Goal: Task Accomplishment & Management: Complete application form

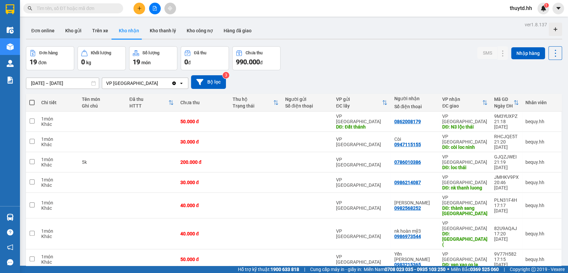
click at [142, 9] on button at bounding box center [139, 9] width 12 height 12
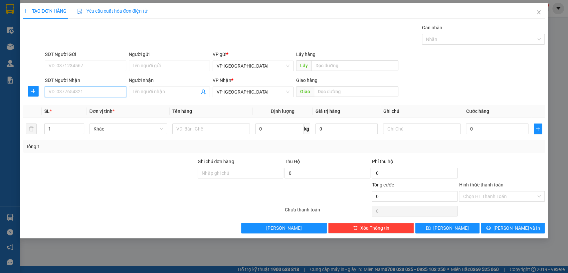
click at [101, 96] on input "SĐT Người Nhận" at bounding box center [85, 91] width 81 height 11
type input "0918358798"
click at [163, 92] on input "Người nhận" at bounding box center [166, 91] width 67 height 7
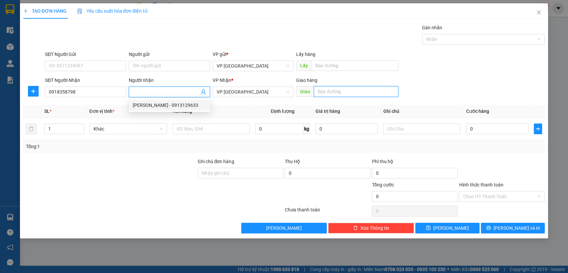
click at [351, 86] on input "text" at bounding box center [356, 91] width 84 height 11
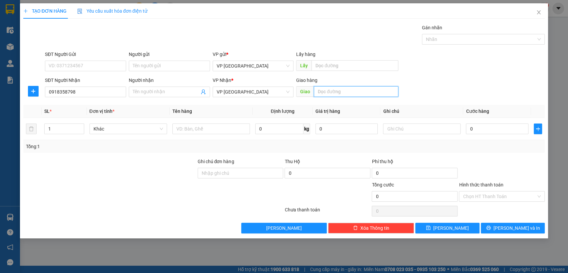
click at [370, 91] on input "text" at bounding box center [356, 91] width 84 height 11
type input "blong"
click at [495, 127] on input "0" at bounding box center [497, 128] width 63 height 11
type input "5"
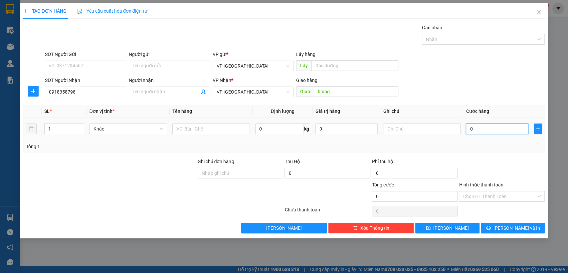
type input "5"
type input "50"
type input "500"
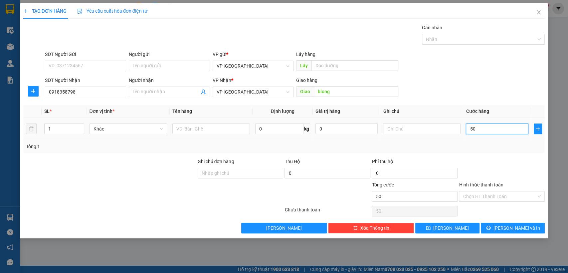
type input "500"
type input "5.000"
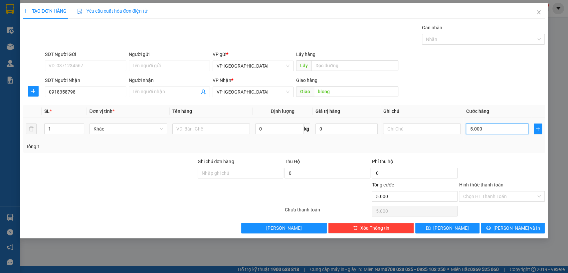
type input "50.000"
click at [457, 230] on button "[PERSON_NAME]" at bounding box center [447, 227] width 64 height 11
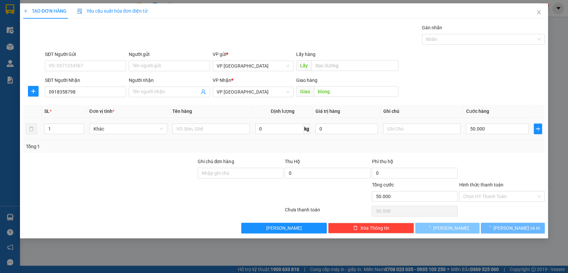
type input "0"
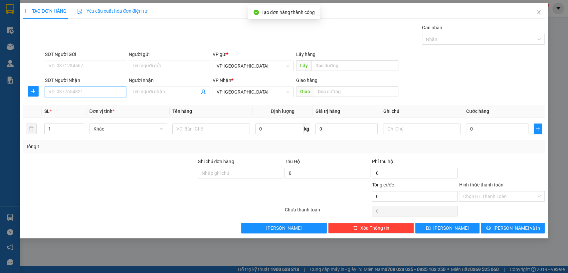
click at [71, 93] on input "SĐT Người Nhận" at bounding box center [85, 91] width 81 height 11
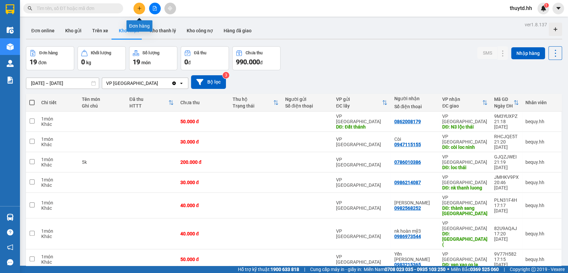
click at [136, 10] on button at bounding box center [139, 9] width 12 height 12
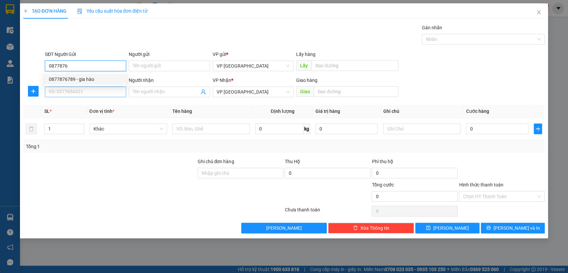
type input "0877876"
click at [76, 95] on input "SĐT Người Nhận" at bounding box center [85, 91] width 81 height 11
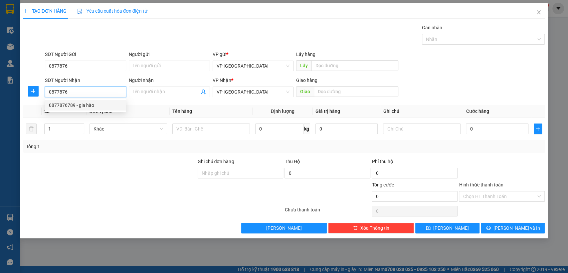
click at [80, 101] on div "0877876789 - gia hào" at bounding box center [85, 104] width 73 height 7
type input "0877876789"
type input "gia hào"
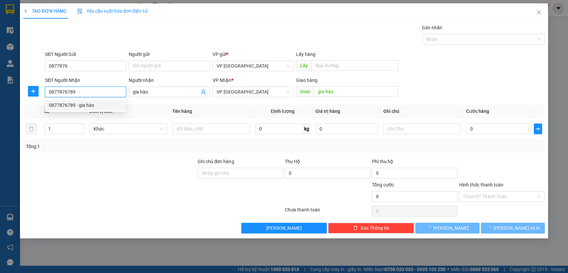
type input "80.000"
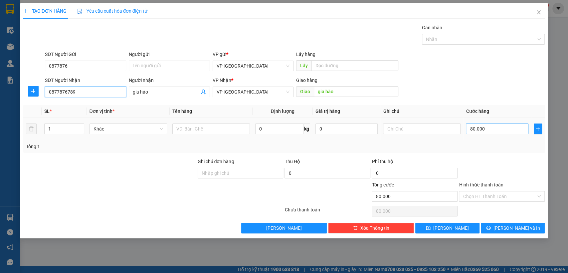
type input "0877876789"
click at [496, 130] on input "80.000" at bounding box center [497, 128] width 63 height 11
type input "5"
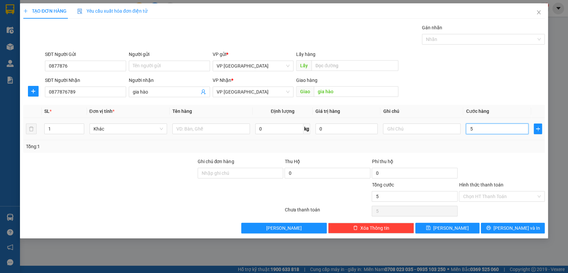
type input "53"
type input "5"
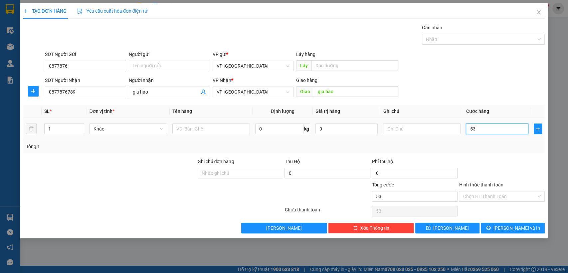
type input "5"
type input "0"
type input "3"
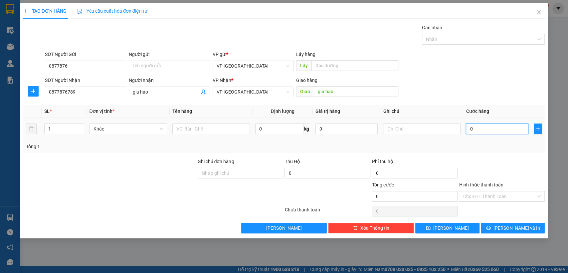
type input "3"
type input "03"
type input "30"
type input "030"
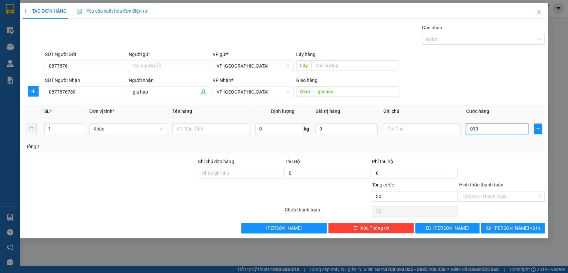
type input "300"
type input "0.300"
type input "3.000"
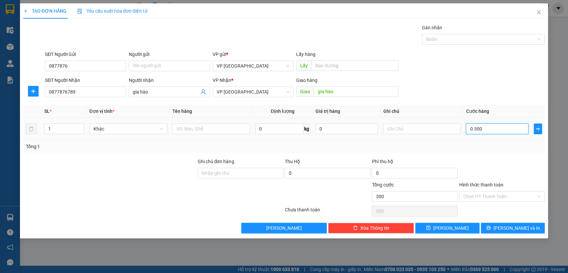
type input "03.000"
type input "300"
type input "0.300"
type input "30"
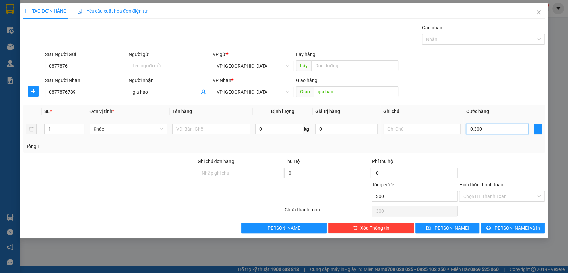
type input "30"
type input "030"
type input "3"
type input "03"
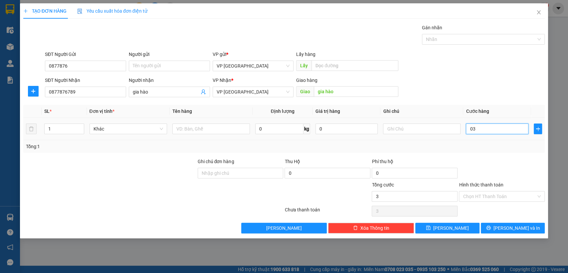
type input "0"
click at [469, 126] on input "0" at bounding box center [497, 128] width 63 height 11
type input "30"
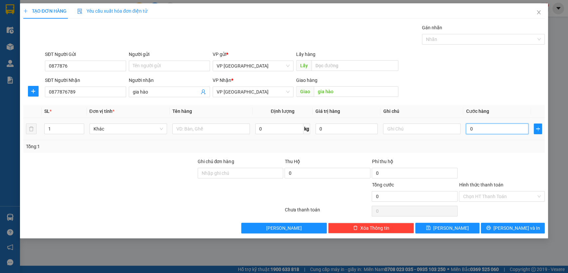
type input "30"
type input "300"
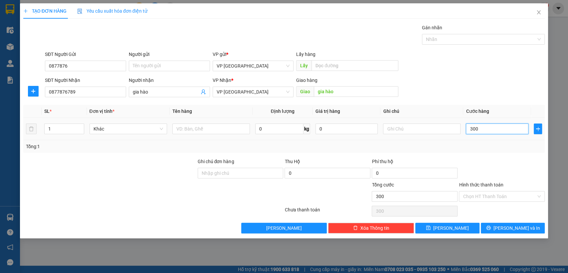
type input "3.000"
type input "30.000"
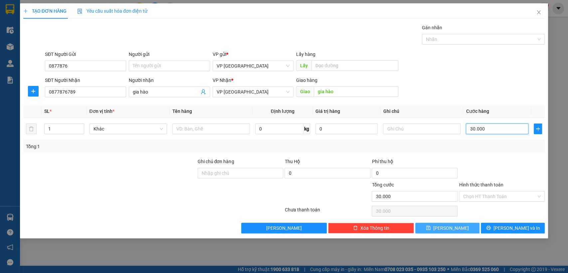
type input "30.000"
click at [458, 229] on button "[PERSON_NAME]" at bounding box center [447, 227] width 64 height 11
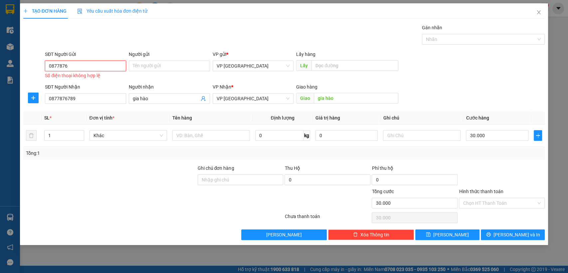
click at [91, 66] on input "0877876" at bounding box center [85, 66] width 81 height 11
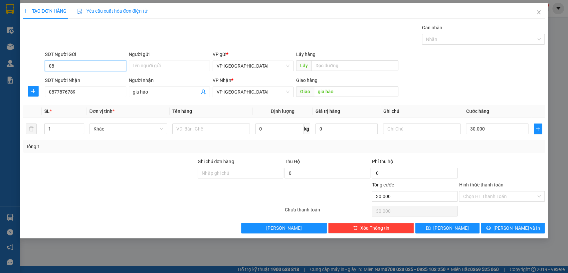
type input "0"
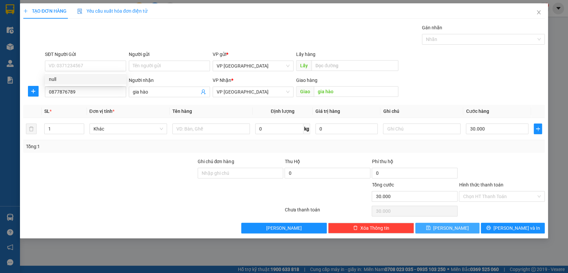
click at [451, 224] on span "[PERSON_NAME]" at bounding box center [451, 227] width 36 height 7
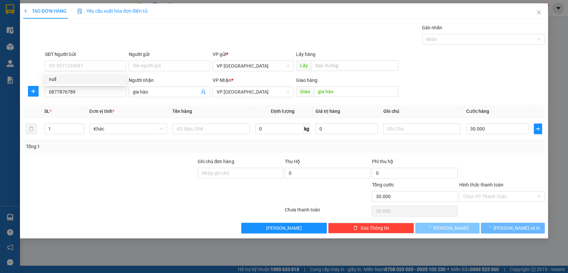
type input "0"
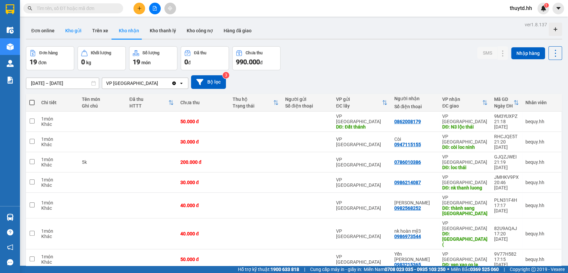
click at [75, 29] on button "Kho gửi" at bounding box center [73, 31] width 27 height 16
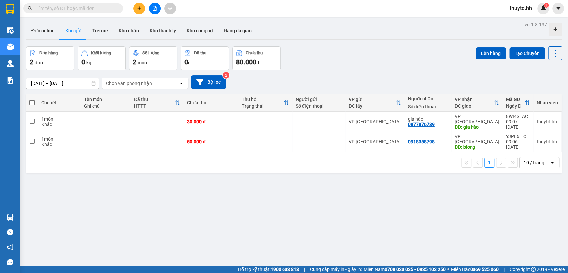
drag, startPoint x: 32, startPoint y: 102, endPoint x: 88, endPoint y: 98, distance: 56.0
click at [32, 101] on span at bounding box center [31, 102] width 5 height 5
click at [32, 99] on input "checkbox" at bounding box center [32, 99] width 0 height 0
checkbox input "true"
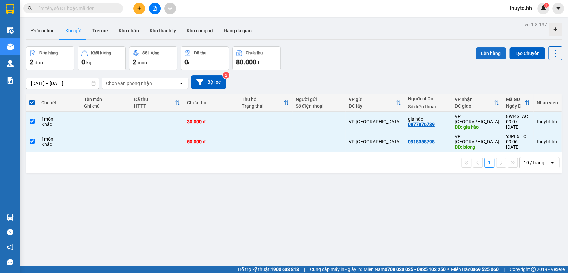
click at [487, 51] on button "Lên hàng" at bounding box center [491, 53] width 30 height 12
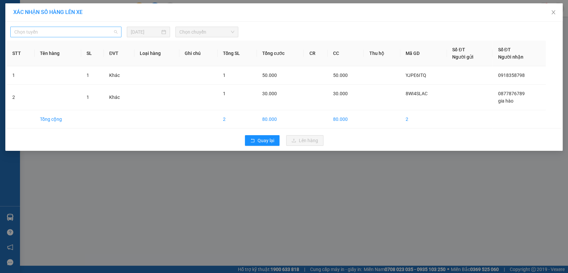
click at [94, 31] on span "Chọn tuyến" at bounding box center [65, 32] width 103 height 10
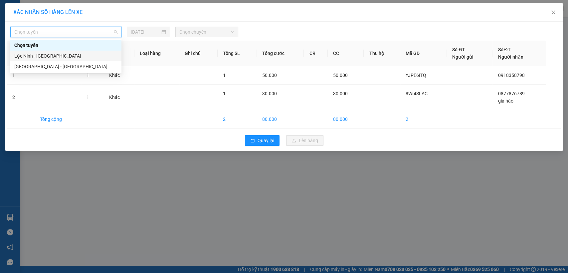
click at [30, 57] on div "Lộc Ninh - [GEOGRAPHIC_DATA]" at bounding box center [65, 55] width 103 height 7
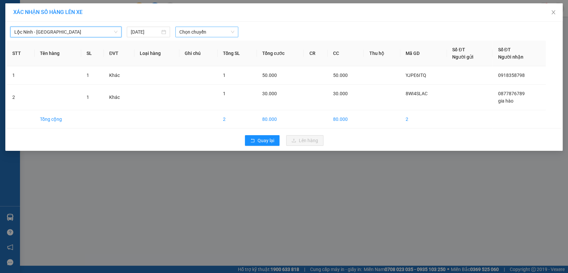
click at [208, 35] on span "Chọn chuyến" at bounding box center [206, 32] width 55 height 10
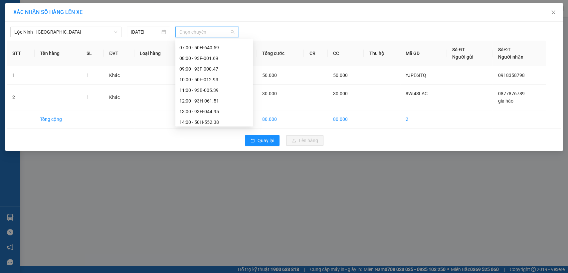
scroll to position [74, 0]
click at [202, 70] on div "09:00 - 93F-000.47" at bounding box center [214, 67] width 70 height 7
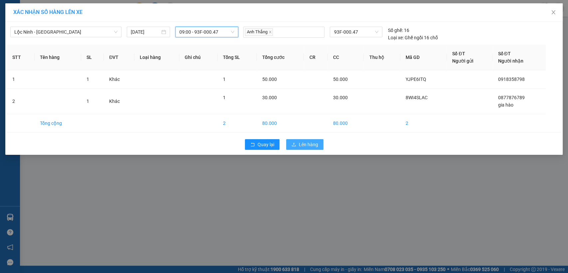
click at [304, 145] on span "Lên hàng" at bounding box center [308, 144] width 19 height 7
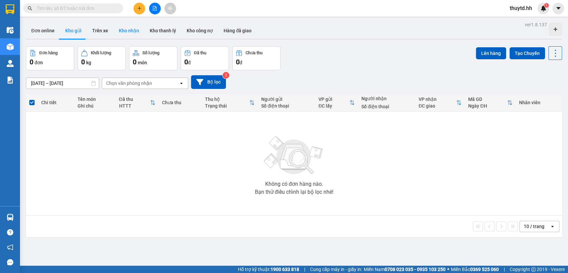
click at [129, 32] on button "Kho nhận" at bounding box center [128, 31] width 31 height 16
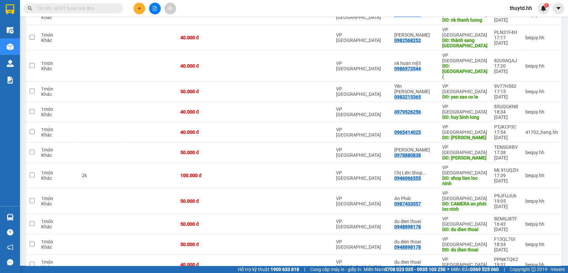
scroll to position [178, 0]
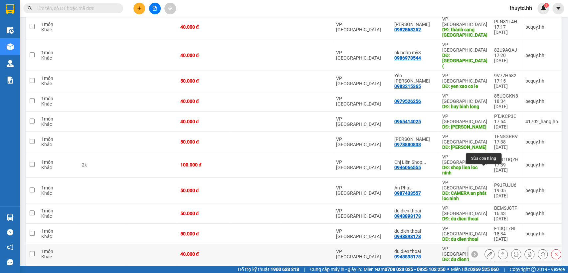
click at [487, 251] on icon at bounding box center [489, 253] width 5 height 5
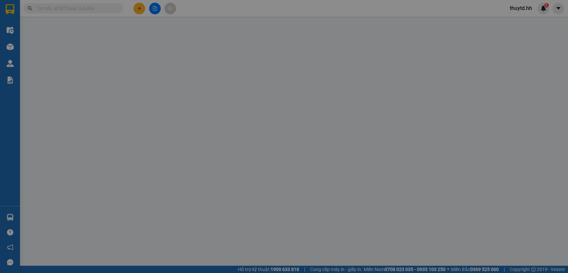
type input "0948898178"
type input "du dien thoai"
type input "40.000"
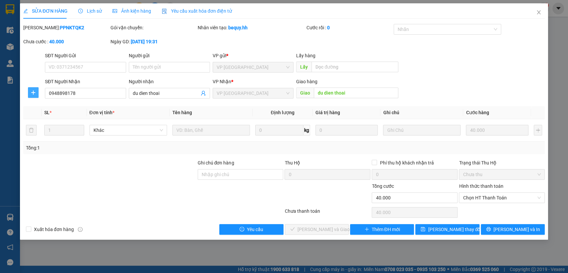
click at [36, 91] on icon "plus" at bounding box center [33, 92] width 5 height 5
click at [50, 116] on span "Chuyển hoàn" at bounding box center [45, 116] width 27 height 7
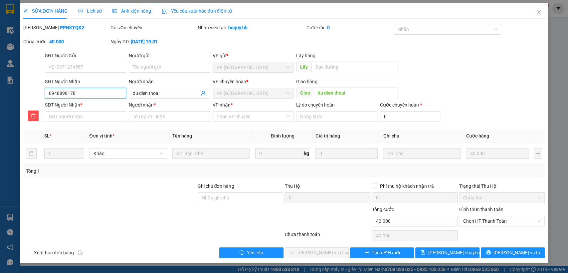
drag, startPoint x: 45, startPoint y: 94, endPoint x: 84, endPoint y: 94, distance: 39.6
click at [84, 94] on input "0948898178" at bounding box center [85, 93] width 81 height 11
paste input "0948898178"
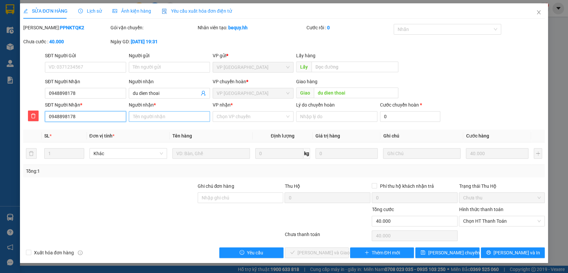
type input "0948898178"
click at [164, 115] on input "Người nhận *" at bounding box center [169, 116] width 81 height 11
type input "du"
click at [246, 117] on input "VP nhận *" at bounding box center [251, 116] width 69 height 10
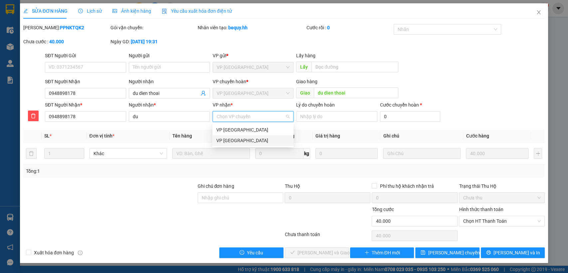
drag, startPoint x: 241, startPoint y: 140, endPoint x: 273, endPoint y: 147, distance: 32.9
click at [242, 140] on div "VP [GEOGRAPHIC_DATA]" at bounding box center [252, 140] width 73 height 7
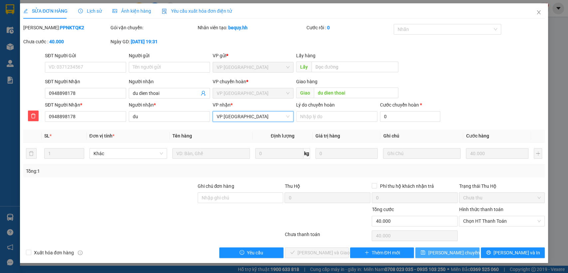
click at [441, 254] on span "[PERSON_NAME] chuyển hoàn" at bounding box center [459, 252] width 63 height 7
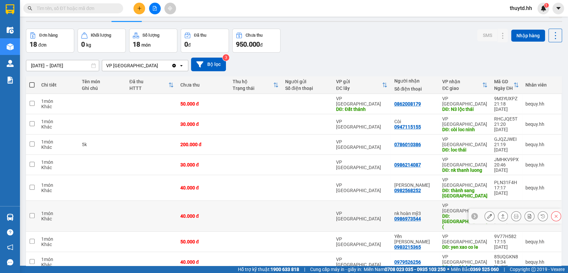
scroll to position [15, 0]
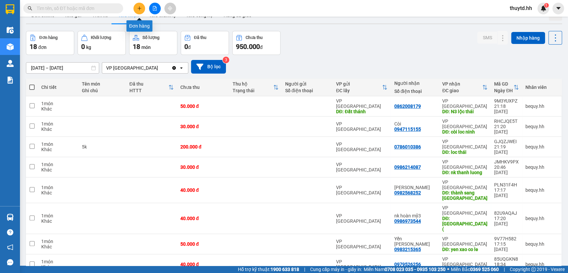
click at [139, 8] on icon "plus" at bounding box center [139, 8] width 4 height 0
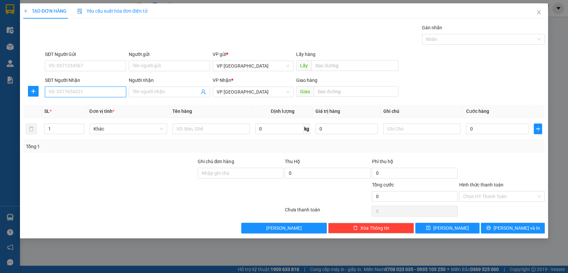
click at [83, 94] on input "SĐT Người Nhận" at bounding box center [85, 91] width 81 height 11
click at [69, 104] on div "0971212161 - ĐĂNG KHOA" at bounding box center [85, 104] width 73 height 7
type input "0971212161"
type input "ĐĂNG KHOA"
type input "dang khoa"
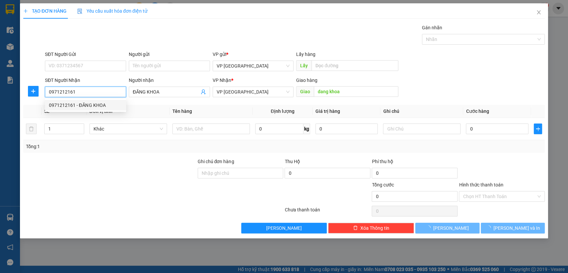
type input "50.000"
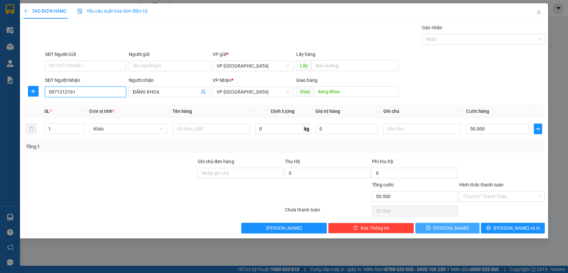
type input "0971212161"
click at [453, 228] on span "[PERSON_NAME]" at bounding box center [451, 227] width 36 height 7
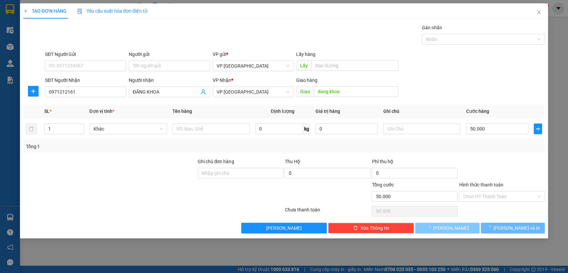
type input "0"
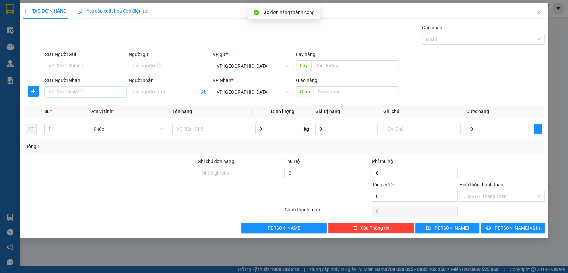
click at [78, 95] on input "SĐT Người Nhận" at bounding box center [85, 91] width 81 height 11
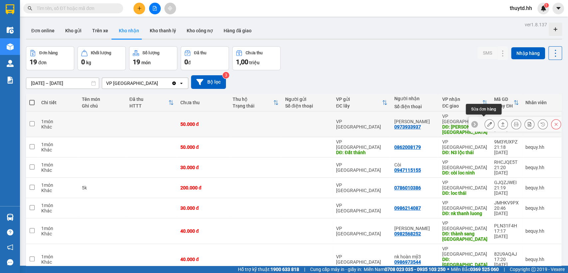
click at [487, 122] on icon at bounding box center [489, 124] width 5 height 5
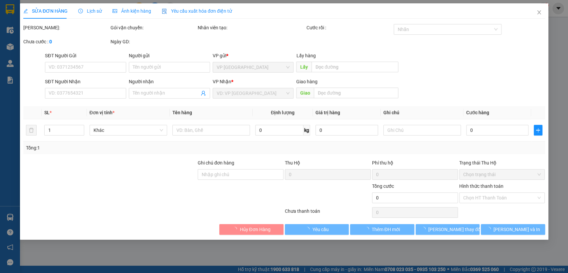
type input "0973933937"
type input "[PERSON_NAME]"
type input "nam trung [GEOGRAPHIC_DATA]"
type input "50.000"
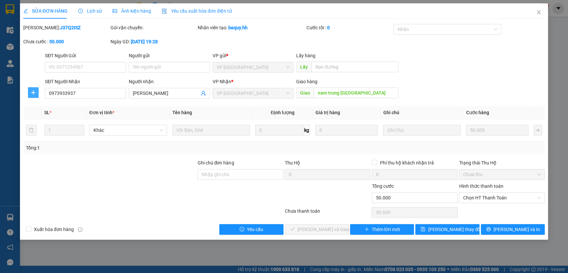
click at [31, 88] on button "button" at bounding box center [33, 92] width 11 height 11
click at [52, 114] on span "Chuyển hoàn" at bounding box center [45, 116] width 27 height 7
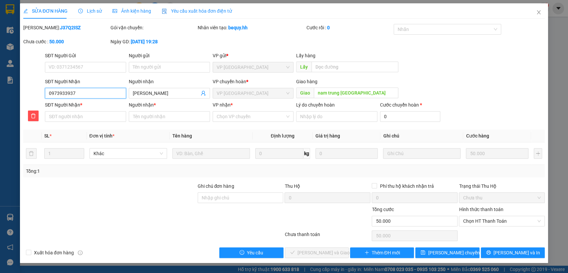
drag, startPoint x: 47, startPoint y: 94, endPoint x: 91, endPoint y: 90, distance: 44.5
click at [91, 90] on input "0973933937" at bounding box center [85, 93] width 81 height 11
paste input "0973933937"
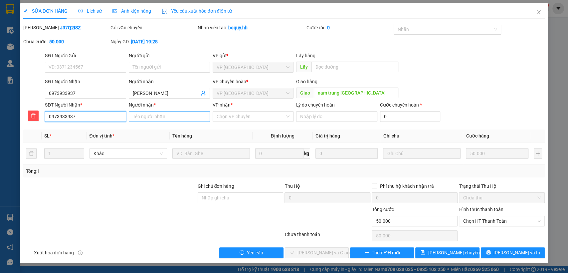
type input "0973933937"
click at [159, 116] on input "Người nhận *" at bounding box center [169, 116] width 81 height 11
type input "nam trung"
click at [258, 118] on input "VP nhận *" at bounding box center [251, 116] width 69 height 10
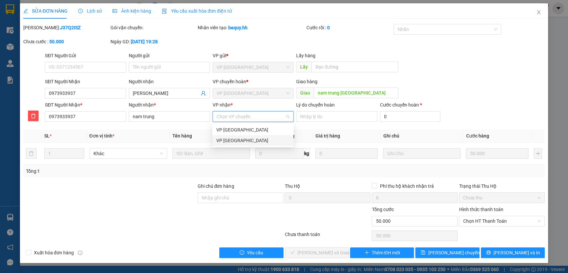
click at [237, 137] on div "VP [GEOGRAPHIC_DATA]" at bounding box center [252, 140] width 73 height 7
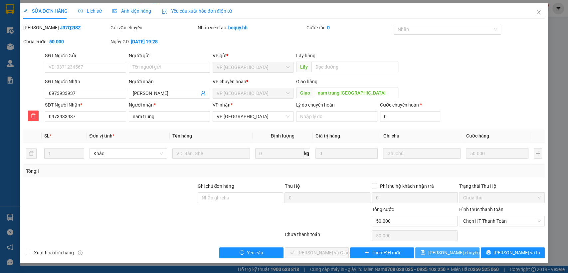
click at [444, 250] on span "[PERSON_NAME] chuyển hoàn" at bounding box center [459, 252] width 63 height 7
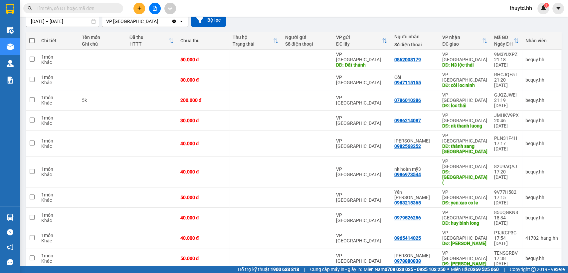
scroll to position [52, 0]
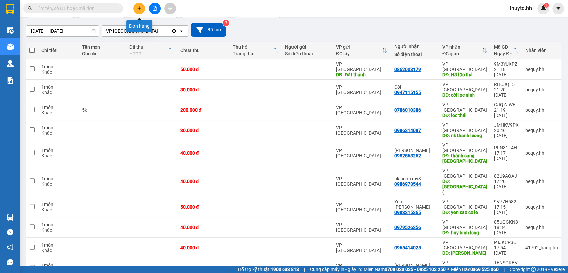
click at [141, 7] on icon "plus" at bounding box center [139, 8] width 5 height 5
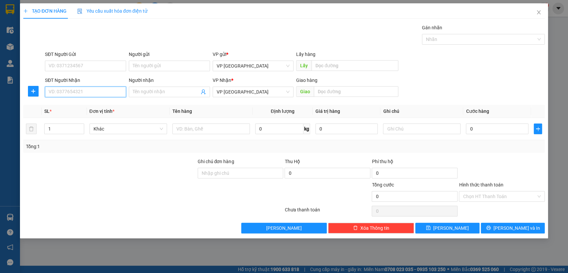
click at [103, 91] on input "SĐT Người Nhận" at bounding box center [85, 91] width 81 height 11
type input "0919877724"
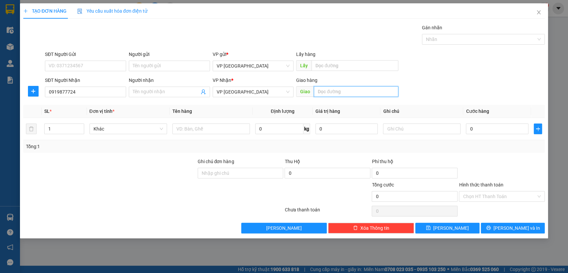
click at [330, 92] on input "text" at bounding box center [356, 91] width 84 height 11
type input "kế phong"
click at [489, 126] on input "0" at bounding box center [497, 128] width 63 height 11
type input "4"
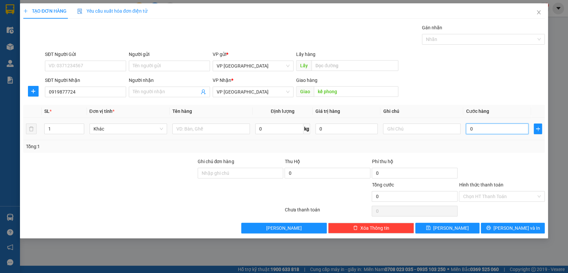
type input "4"
type input "40"
type input "400"
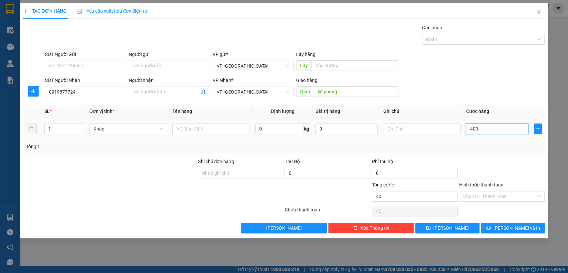
type input "400"
type input "4.000"
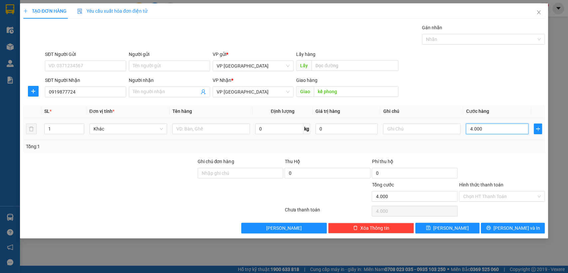
type input "40.000"
drag, startPoint x: 454, startPoint y: 227, endPoint x: 460, endPoint y: 201, distance: 27.3
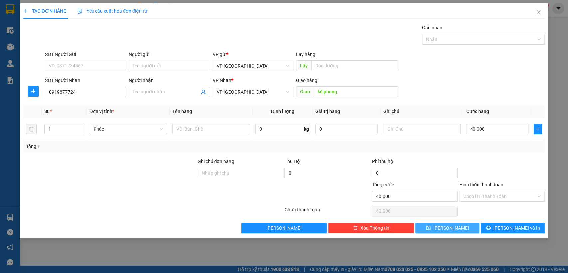
click at [455, 227] on button "[PERSON_NAME]" at bounding box center [447, 227] width 64 height 11
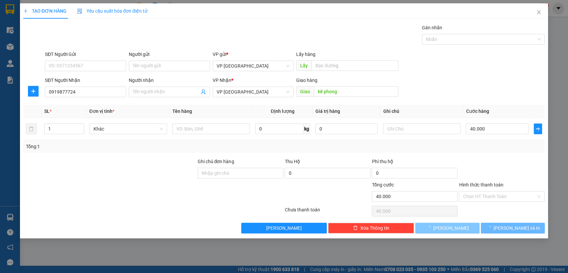
type input "0"
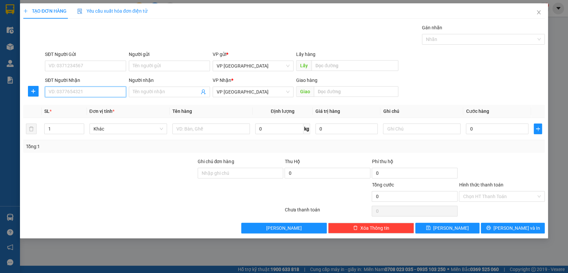
click at [114, 91] on input "SĐT Người Nhận" at bounding box center [85, 91] width 81 height 11
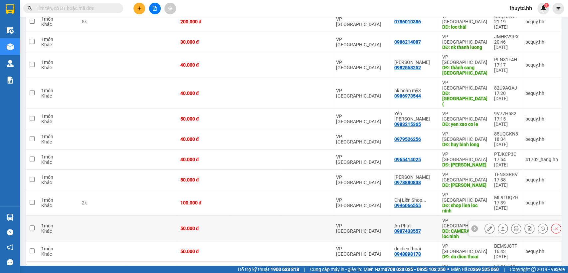
scroll to position [163, 0]
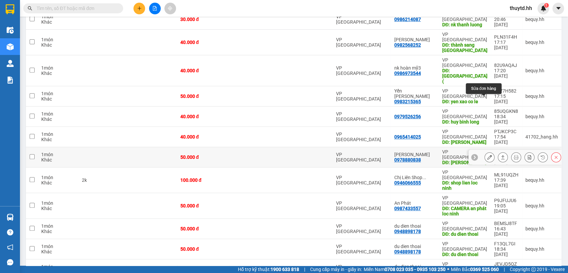
click at [487, 155] on icon at bounding box center [489, 157] width 5 height 5
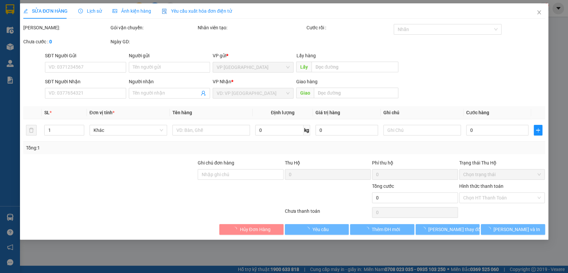
type input "0978880838"
type input "[PERSON_NAME]"
type input "50.000"
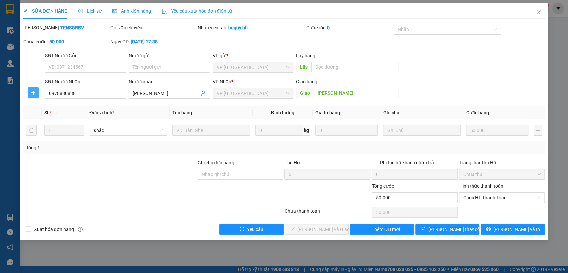
click at [35, 93] on icon "plus" at bounding box center [33, 92] width 5 height 5
click at [51, 116] on span "Chuyển hoàn" at bounding box center [45, 116] width 27 height 7
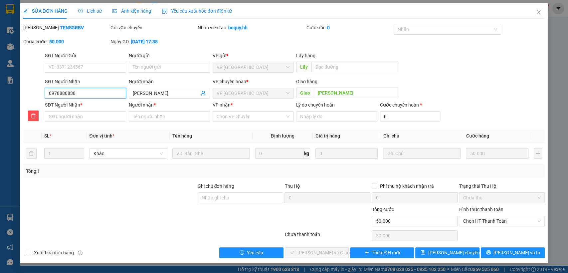
drag, startPoint x: 47, startPoint y: 93, endPoint x: 67, endPoint y: 93, distance: 20.0
click at [91, 89] on input "0978880838" at bounding box center [85, 93] width 81 height 11
paste input "0978880838"
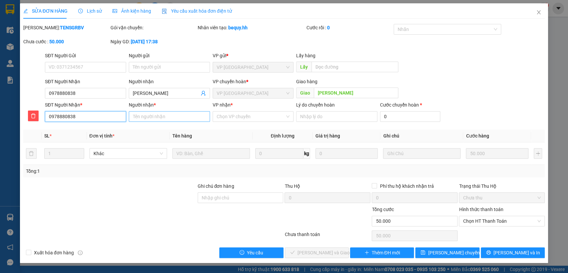
type input "0978880838"
click at [162, 115] on input "Người nhận *" at bounding box center [169, 116] width 81 height 11
type input "[PERSON_NAME]"
click at [246, 116] on input "VP nhận *" at bounding box center [251, 116] width 69 height 10
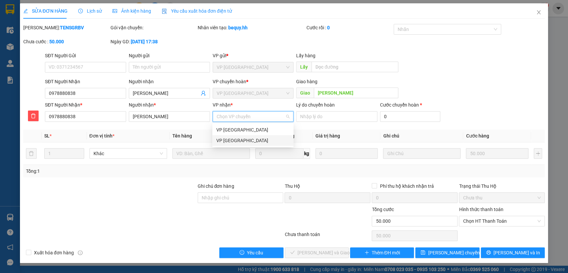
click at [245, 139] on div "VP [GEOGRAPHIC_DATA]" at bounding box center [252, 140] width 73 height 7
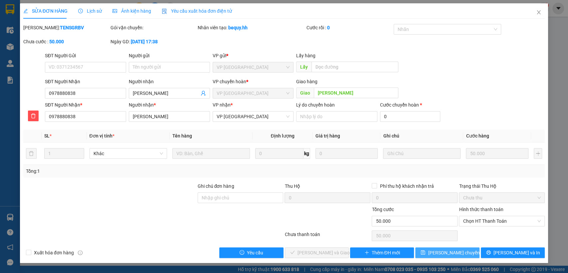
click at [458, 251] on span "[PERSON_NAME] chuyển hoàn" at bounding box center [459, 252] width 63 height 7
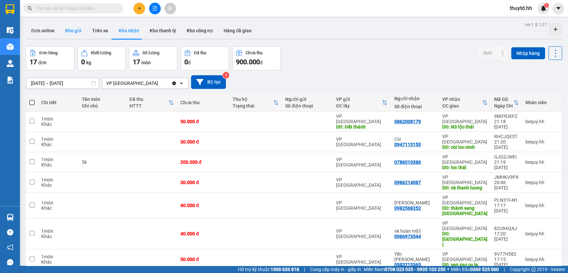
click at [69, 31] on button "Kho gửi" at bounding box center [73, 31] width 27 height 16
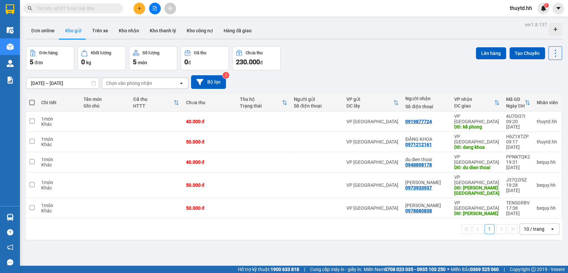
click at [31, 101] on span at bounding box center [31, 102] width 5 height 5
click at [32, 99] on input "checkbox" at bounding box center [32, 99] width 0 height 0
checkbox input "true"
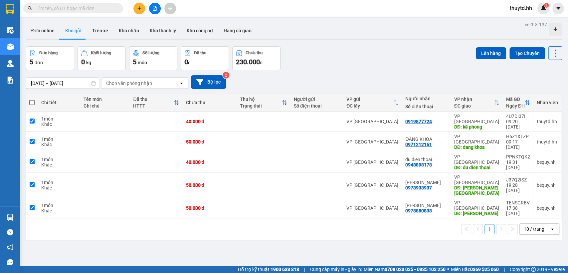
checkbox input "true"
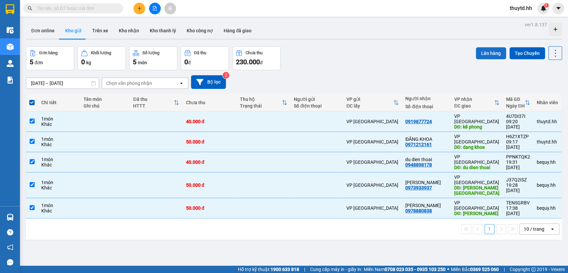
click at [489, 50] on button "Lên hàng" at bounding box center [491, 53] width 30 height 12
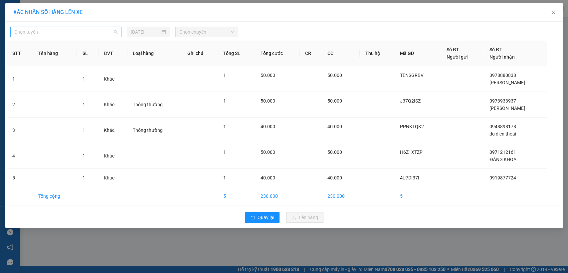
click at [65, 32] on span "Chọn tuyến" at bounding box center [65, 32] width 103 height 10
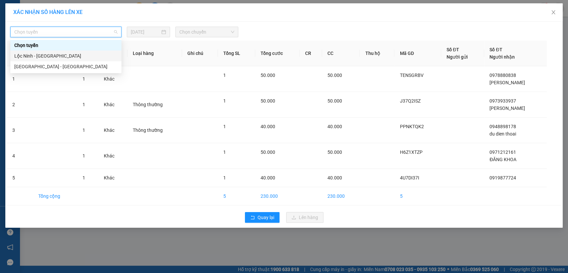
click at [33, 59] on div "Lộc Ninh - [GEOGRAPHIC_DATA]" at bounding box center [65, 55] width 103 height 7
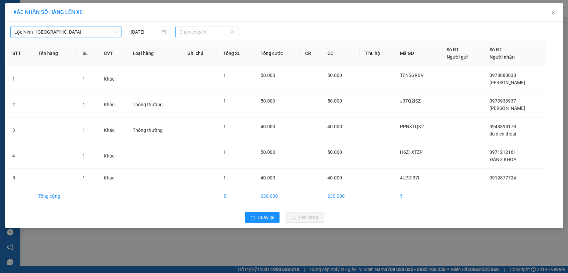
click at [208, 35] on span "Chọn chuyến" at bounding box center [206, 32] width 55 height 10
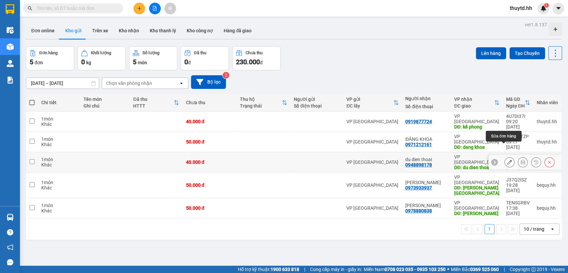
click at [507, 160] on icon at bounding box center [509, 162] width 5 height 5
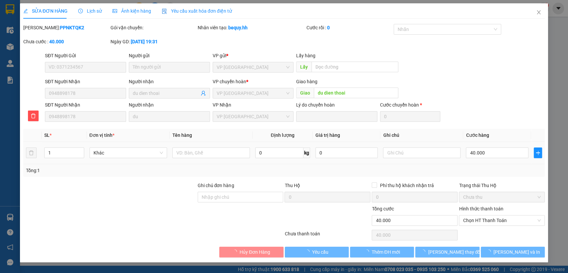
type input "0948898178"
type input "du dien thoai"
type input "40.000"
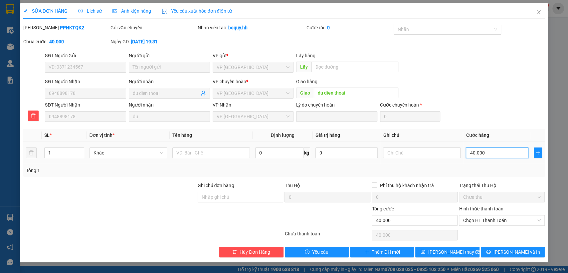
click at [494, 152] on input "40.000" at bounding box center [497, 152] width 63 height 11
type input "1"
type input "18"
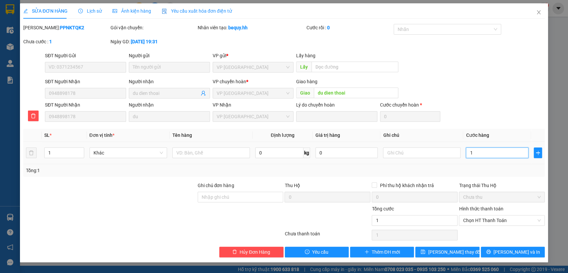
type input "18"
type input "180"
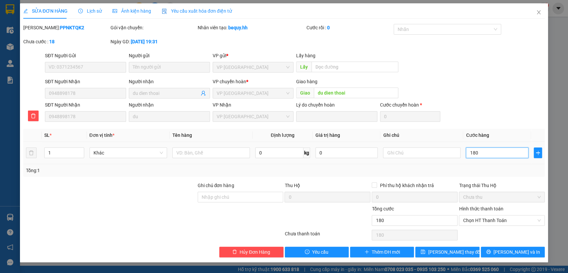
type input "1.800"
type input "18.000"
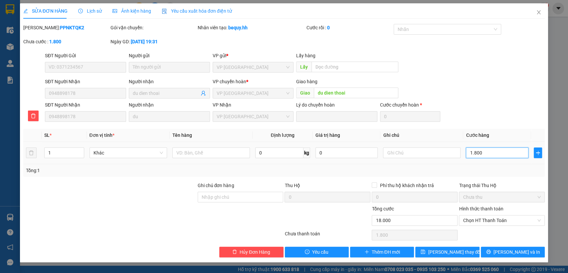
type input "18.000"
type input "180.000"
click at [461, 249] on span "[PERSON_NAME] thay đổi" at bounding box center [454, 251] width 53 height 7
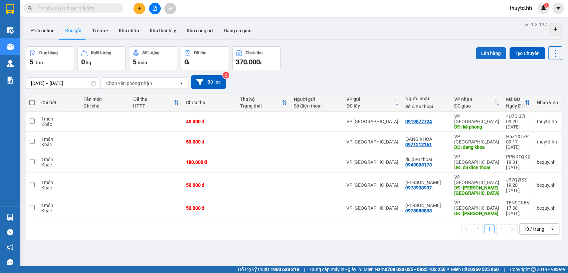
click at [482, 51] on button "Lên hàng" at bounding box center [491, 53] width 30 height 12
click at [31, 102] on span at bounding box center [31, 102] width 5 height 5
click at [32, 99] on input "checkbox" at bounding box center [32, 99] width 0 height 0
checkbox input "true"
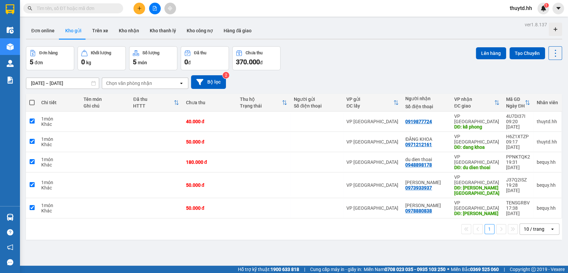
checkbox input "true"
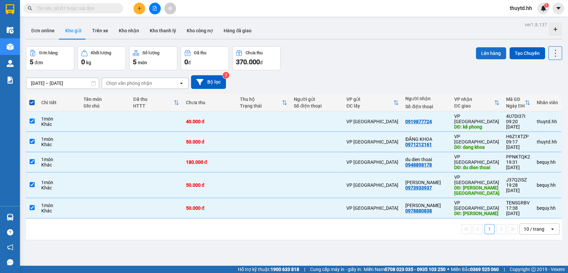
click at [476, 51] on button "Lên hàng" at bounding box center [491, 53] width 30 height 12
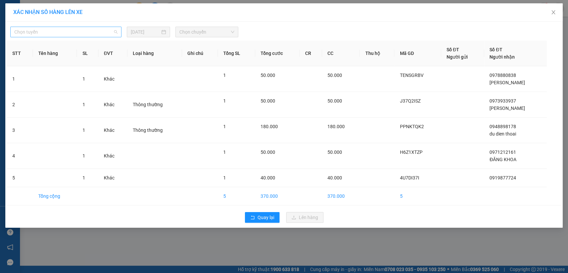
click at [112, 27] on span "Chọn tuyến" at bounding box center [65, 32] width 103 height 10
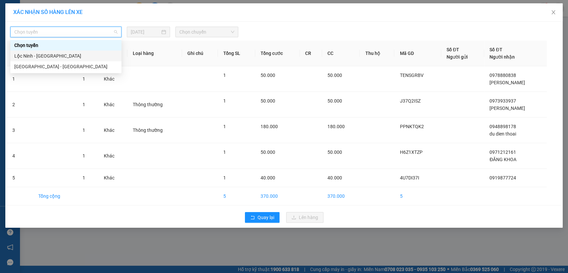
click at [32, 60] on div "Lộc Ninh - [GEOGRAPHIC_DATA]" at bounding box center [65, 56] width 111 height 11
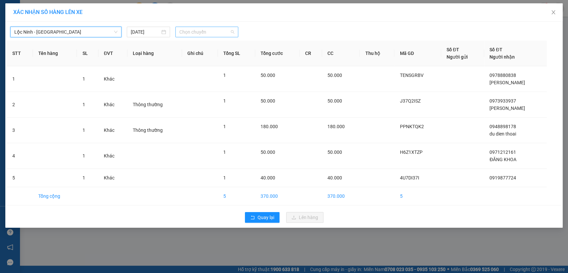
click at [211, 33] on span "Chọn chuyến" at bounding box center [206, 32] width 55 height 10
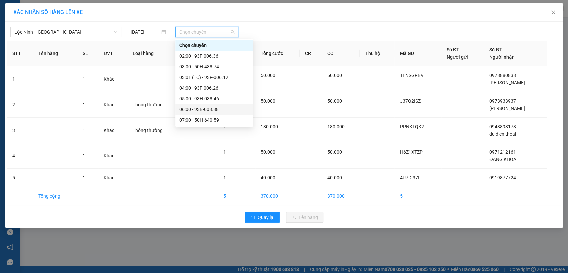
scroll to position [37, 0]
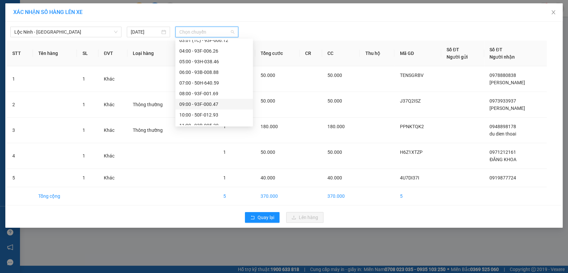
click at [206, 104] on div "09:00 - 93F-000.47" at bounding box center [214, 103] width 70 height 7
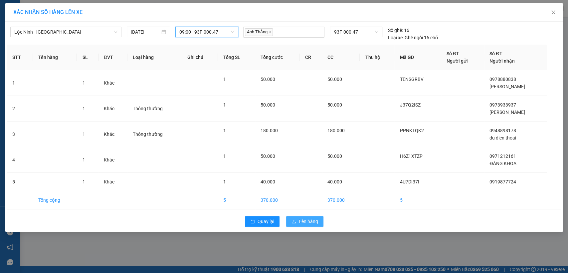
click at [311, 218] on span "Lên hàng" at bounding box center [308, 221] width 19 height 7
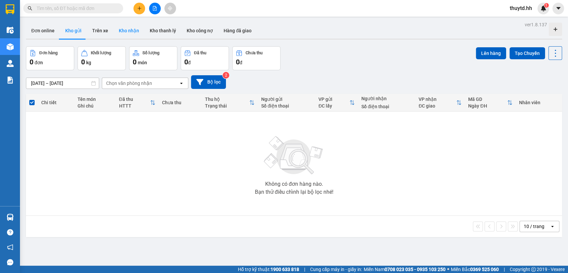
click at [130, 31] on button "Kho nhận" at bounding box center [128, 31] width 31 height 16
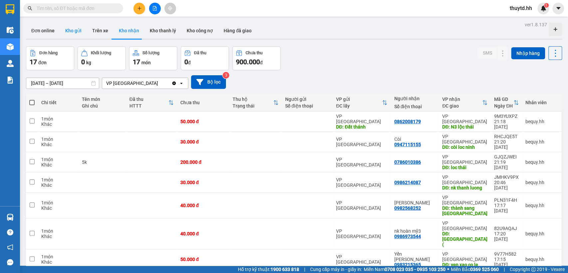
click at [68, 27] on button "Kho gửi" at bounding box center [73, 31] width 27 height 16
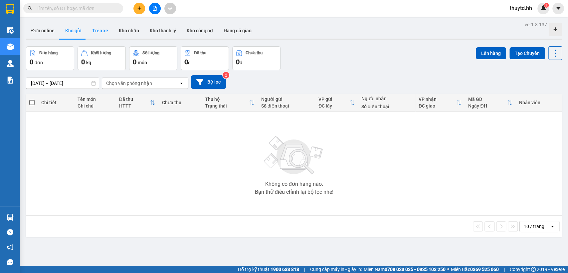
click at [99, 32] on button "Trên xe" at bounding box center [100, 31] width 27 height 16
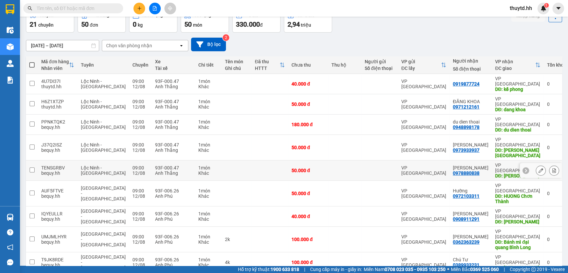
scroll to position [44, 0]
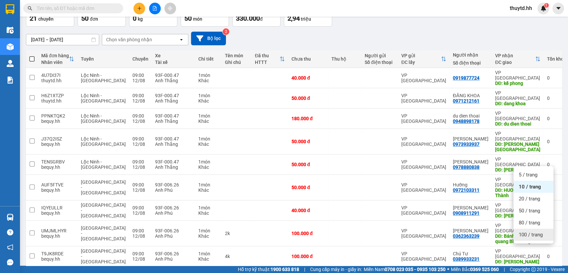
click at [532, 234] on span "100 / trang" at bounding box center [530, 234] width 24 height 7
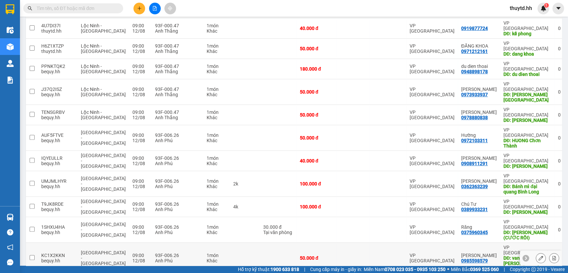
scroll to position [117, 0]
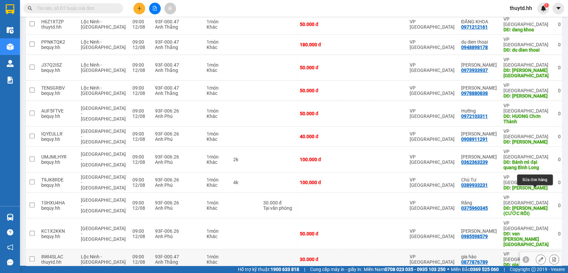
click at [538, 257] on icon at bounding box center [540, 259] width 5 height 5
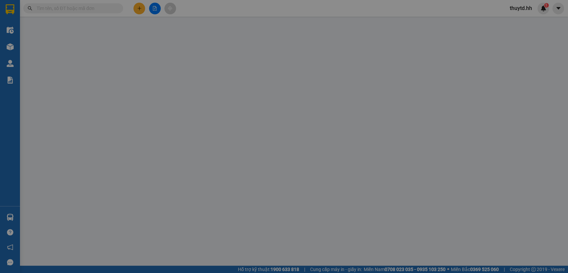
type input "0877876789"
type input "gia hào"
type input "30.000"
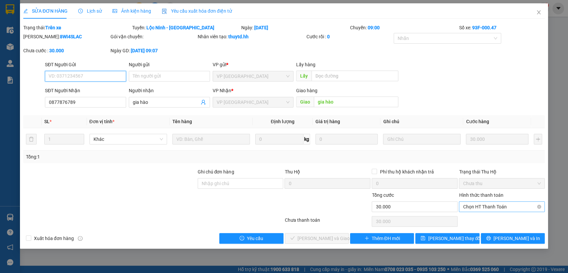
click at [482, 205] on span "Chọn HT Thanh Toán" at bounding box center [502, 207] width 78 height 10
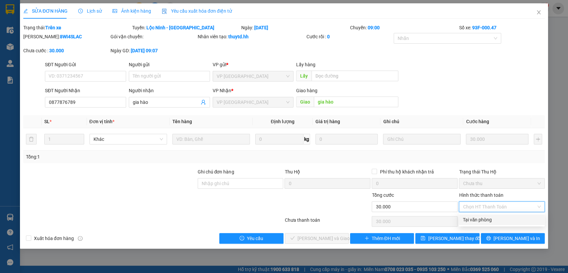
click at [484, 218] on div "Tại văn phòng" at bounding box center [502, 219] width 78 height 7
type input "0"
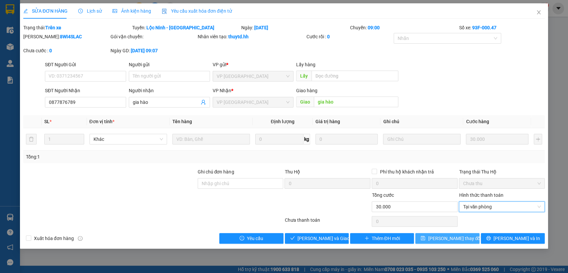
click at [456, 237] on span "[PERSON_NAME] thay đổi" at bounding box center [454, 237] width 53 height 7
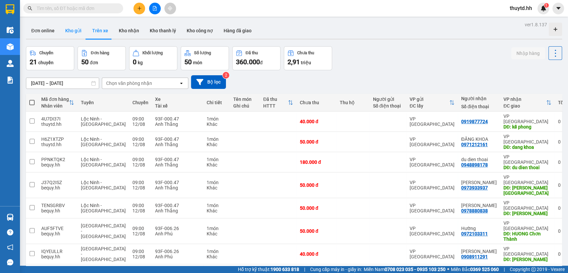
click at [80, 33] on button "Kho gửi" at bounding box center [73, 31] width 27 height 16
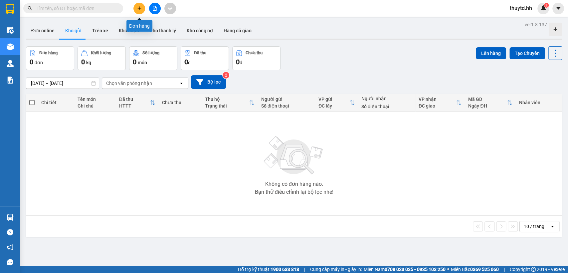
click at [137, 9] on icon "plus" at bounding box center [139, 8] width 5 height 5
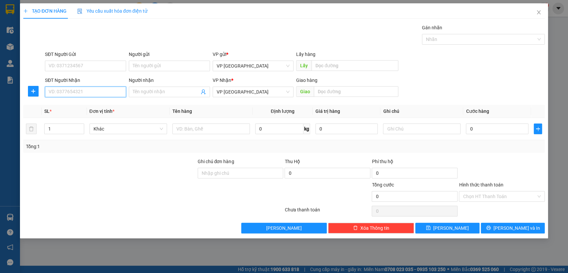
click at [84, 94] on input "SĐT Người Nhận" at bounding box center [85, 91] width 81 height 11
click at [73, 103] on div "0913135813 - bãi xe" at bounding box center [85, 104] width 73 height 7
type input "0913135813"
type input "bãi xe"
type input "bãi xe [cuoc rồi]"
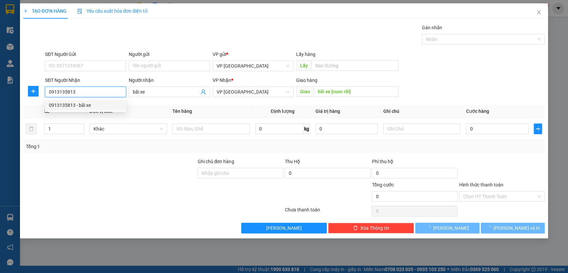
type input "50.000"
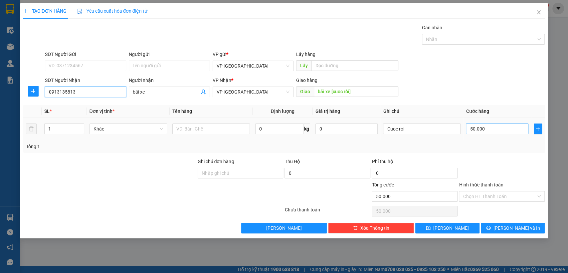
type input "0913135813"
click at [516, 130] on input "50.000" at bounding box center [497, 128] width 63 height 11
click at [513, 193] on input "Hình thức thanh toán" at bounding box center [499, 196] width 73 height 10
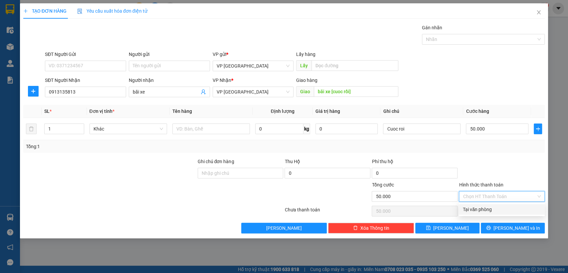
click at [495, 210] on div "Tại văn phòng" at bounding box center [502, 209] width 78 height 7
type input "0"
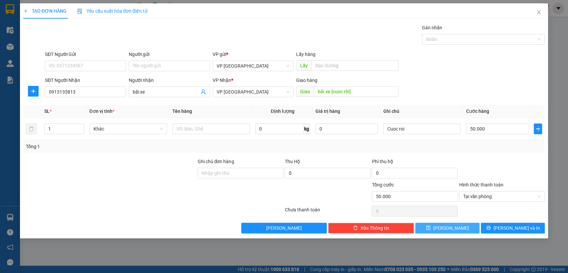
click at [465, 228] on button "[PERSON_NAME]" at bounding box center [447, 227] width 64 height 11
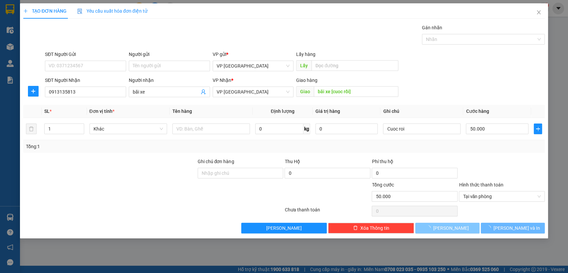
type input "0"
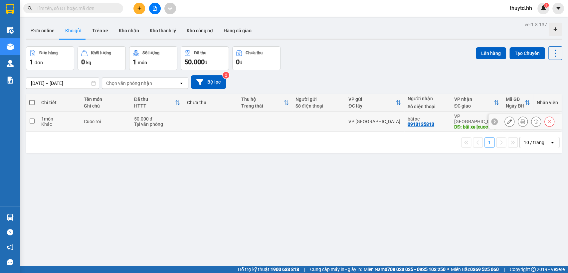
click at [29, 120] on td at bounding box center [32, 121] width 12 height 20
checkbox input "true"
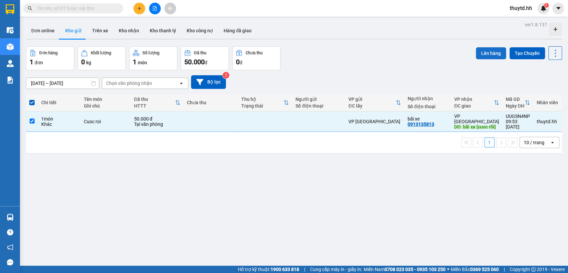
click at [485, 48] on button "Lên hàng" at bounding box center [491, 53] width 30 height 12
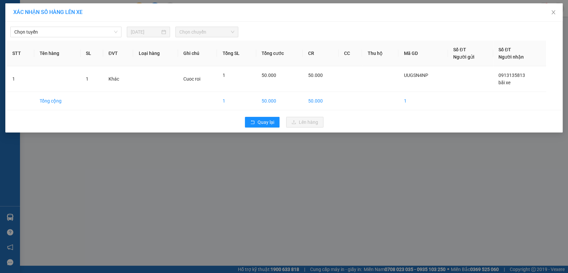
click at [105, 26] on div "Chọn tuyến [DATE] Chọn chuyến" at bounding box center [284, 30] width 554 height 14
click at [73, 32] on span "Chọn tuyến" at bounding box center [65, 32] width 103 height 10
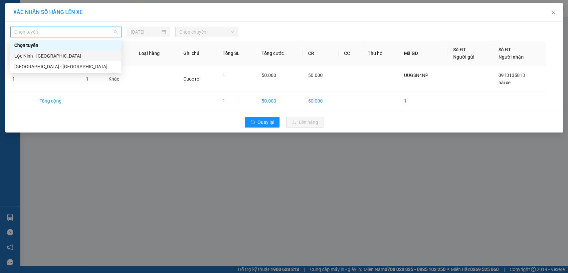
click at [18, 57] on div "Lộc Ninh - [GEOGRAPHIC_DATA]" at bounding box center [65, 55] width 103 height 7
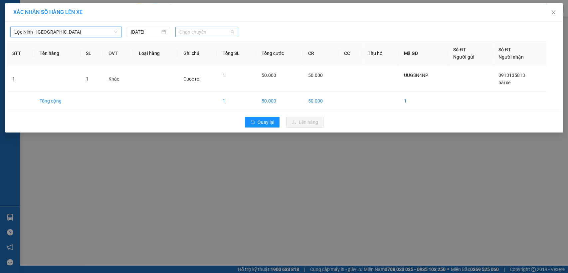
click at [224, 34] on span "Chọn chuyến" at bounding box center [206, 32] width 55 height 10
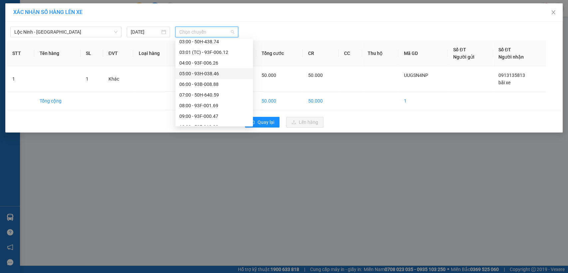
scroll to position [37, 0]
click at [198, 103] on div "09:00 - 93F-000.47" at bounding box center [214, 103] width 70 height 7
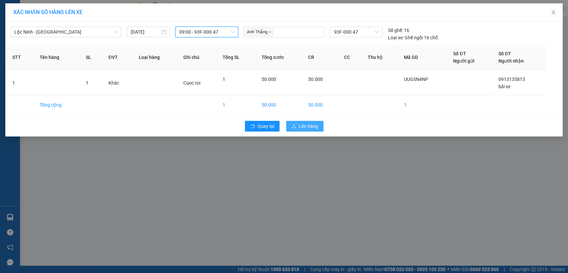
click at [308, 127] on span "Lên hàng" at bounding box center [308, 125] width 19 height 7
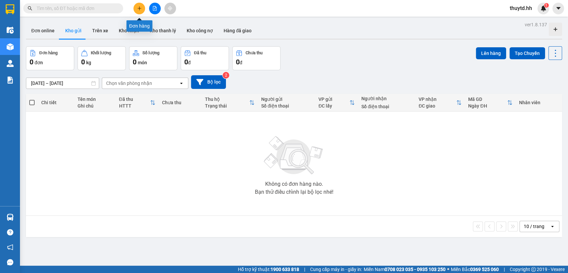
click at [139, 7] on icon "plus" at bounding box center [139, 8] width 0 height 4
click at [127, 35] on button "Kho nhận" at bounding box center [128, 31] width 31 height 16
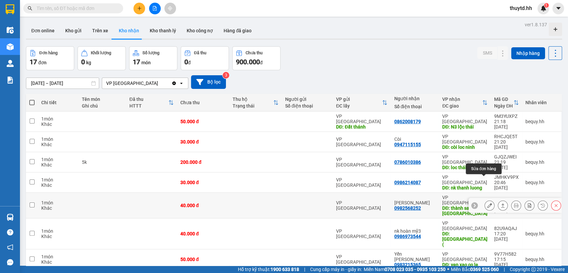
click at [487, 203] on icon at bounding box center [489, 205] width 5 height 5
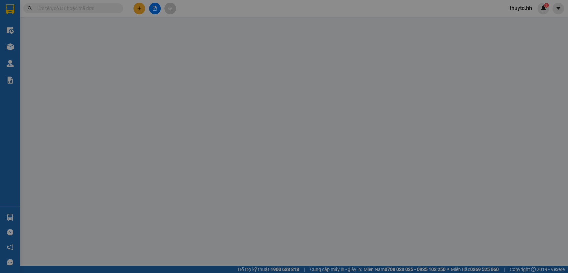
type input "0982568252"
type input "[PERSON_NAME]"
type input "thành sang loc ninh"
type input "40.000"
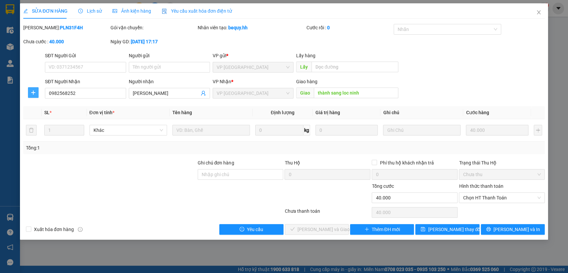
click at [33, 93] on icon "plus" at bounding box center [33, 92] width 5 height 5
click at [49, 118] on span "Chuyển hoàn" at bounding box center [45, 116] width 27 height 7
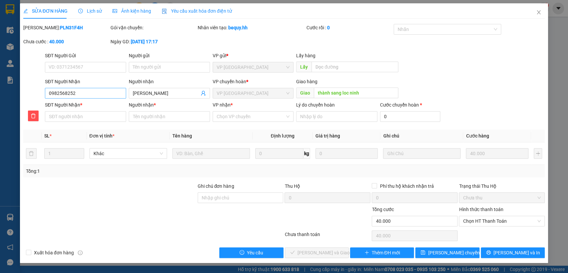
drag, startPoint x: 43, startPoint y: 94, endPoint x: 57, endPoint y: 90, distance: 13.7
click at [57, 90] on div "SĐT Người Nhận 0982568252" at bounding box center [86, 89] width 84 height 23
drag, startPoint x: 46, startPoint y: 92, endPoint x: 86, endPoint y: 92, distance: 40.6
click at [86, 92] on input "0982568252" at bounding box center [85, 93] width 81 height 11
paste input "0982568252"
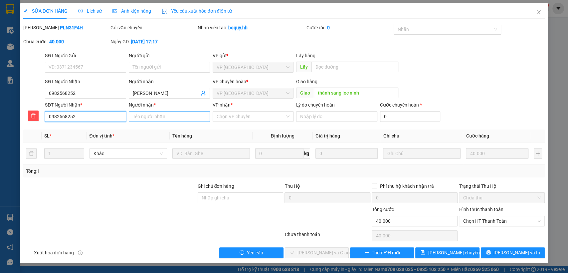
type input "0982568252"
click at [163, 114] on input "Người nhận *" at bounding box center [169, 116] width 81 height 11
type input "thành sang"
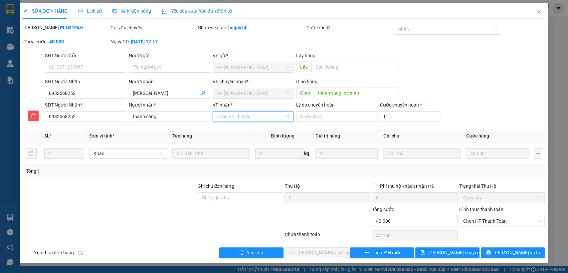
click at [243, 119] on input "VP nhận *" at bounding box center [251, 116] width 69 height 10
drag, startPoint x: 242, startPoint y: 139, endPoint x: 357, endPoint y: 215, distance: 137.4
click at [242, 139] on div "VP [GEOGRAPHIC_DATA]" at bounding box center [252, 140] width 73 height 7
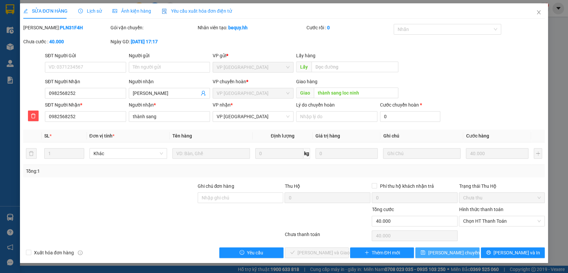
click at [446, 251] on span "[PERSON_NAME] chuyển hoàn" at bounding box center [459, 252] width 63 height 7
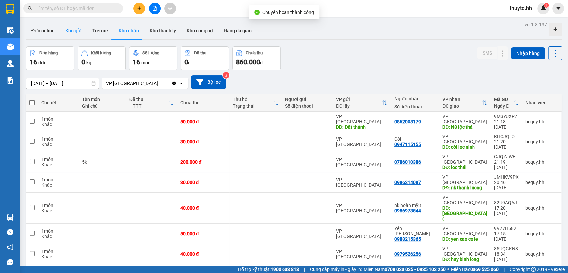
click at [72, 33] on button "Kho gửi" at bounding box center [73, 31] width 27 height 16
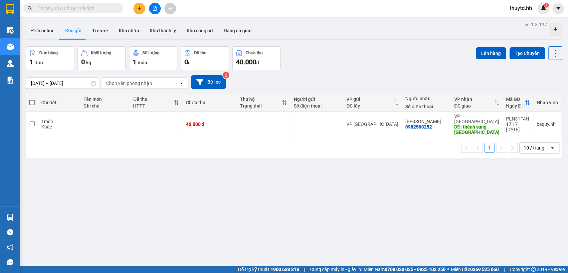
click at [33, 103] on span at bounding box center [31, 102] width 5 height 5
click at [32, 99] on input "checkbox" at bounding box center [32, 99] width 0 height 0
checkbox input "true"
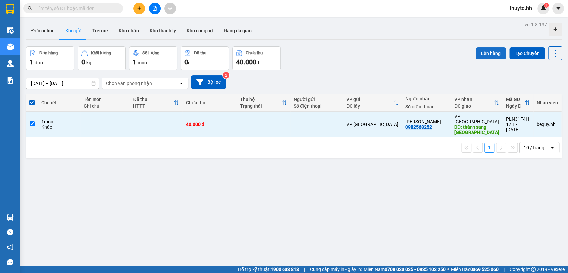
click at [481, 54] on button "Lên hàng" at bounding box center [491, 53] width 30 height 12
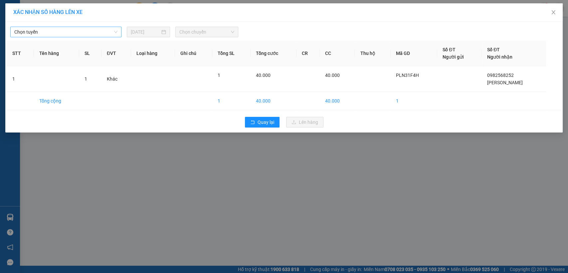
click at [102, 33] on span "Chọn tuyến" at bounding box center [65, 32] width 103 height 10
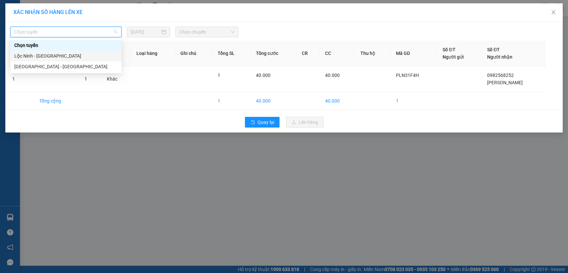
drag, startPoint x: 42, startPoint y: 55, endPoint x: 49, endPoint y: 52, distance: 7.9
click at [42, 54] on div "Lộc Ninh - [GEOGRAPHIC_DATA]" at bounding box center [65, 55] width 103 height 7
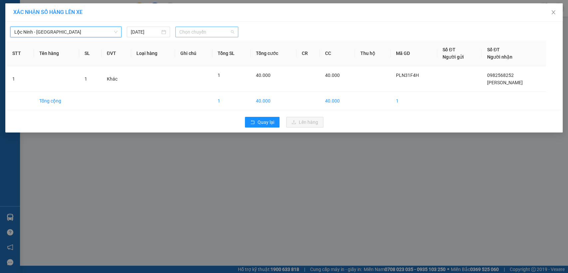
click at [196, 33] on span "Chọn chuyến" at bounding box center [206, 32] width 55 height 10
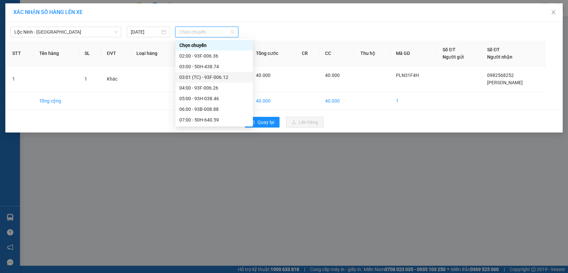
scroll to position [37, 0]
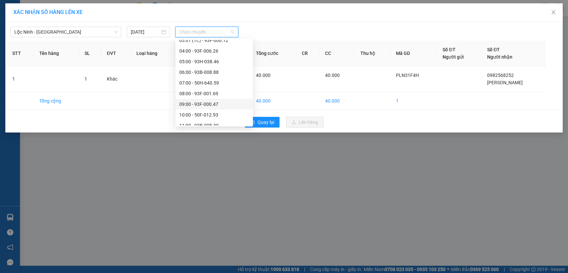
click at [201, 102] on div "09:00 - 93F-000.47" at bounding box center [214, 103] width 70 height 7
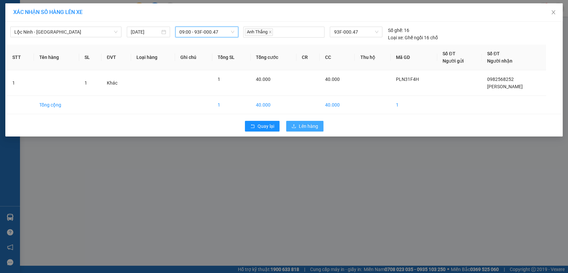
click at [309, 126] on span "Lên hàng" at bounding box center [308, 125] width 19 height 7
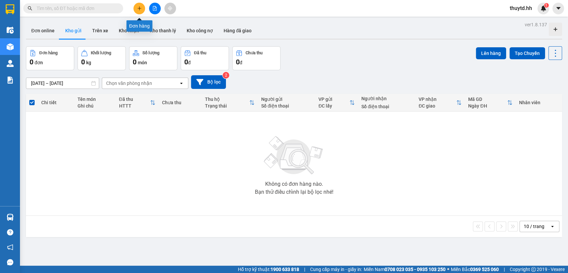
click at [140, 10] on icon "plus" at bounding box center [139, 8] width 5 height 5
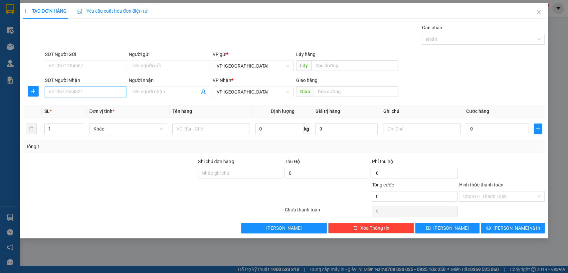
click at [106, 89] on input "SĐT Người Nhận" at bounding box center [85, 91] width 81 height 11
click at [353, 91] on input "text" at bounding box center [356, 91] width 84 height 11
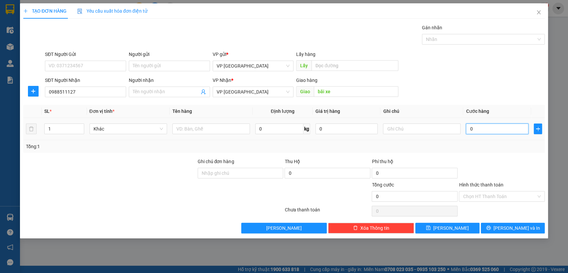
click at [503, 128] on input "0" at bounding box center [497, 128] width 63 height 11
click at [454, 231] on button "[PERSON_NAME]" at bounding box center [447, 227] width 64 height 11
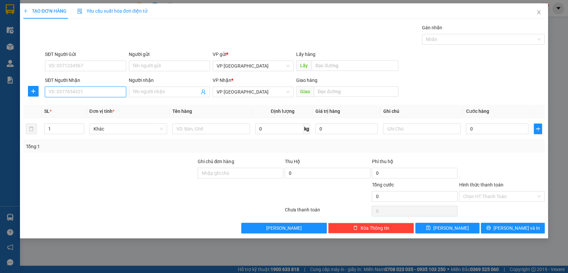
click at [83, 89] on input "SĐT Người Nhận" at bounding box center [85, 91] width 81 height 11
click at [78, 103] on div "0702089246" at bounding box center [85, 104] width 73 height 7
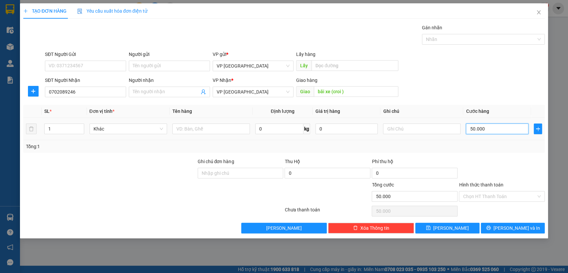
click at [509, 129] on input "50.000" at bounding box center [497, 128] width 63 height 11
click at [520, 197] on input "Hình thức thanh toán" at bounding box center [499, 196] width 73 height 10
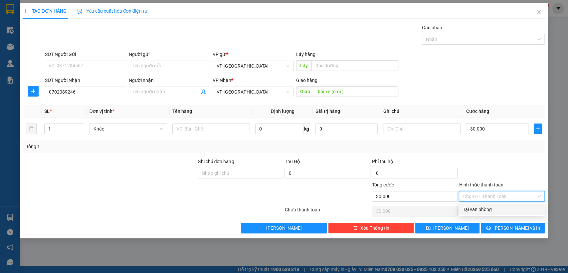
click at [476, 208] on div "Tại văn phòng" at bounding box center [502, 209] width 78 height 7
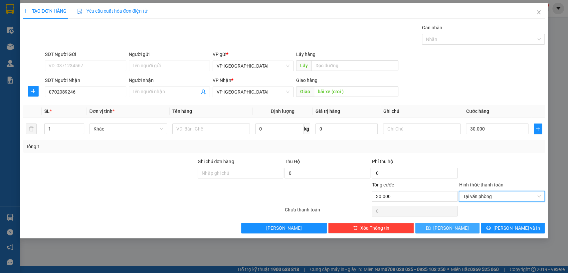
click at [458, 226] on button "[PERSON_NAME]" at bounding box center [447, 227] width 64 height 11
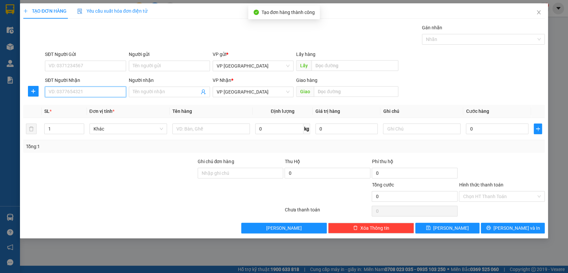
click at [110, 94] on input "SĐT Người Nhận" at bounding box center [85, 91] width 81 height 11
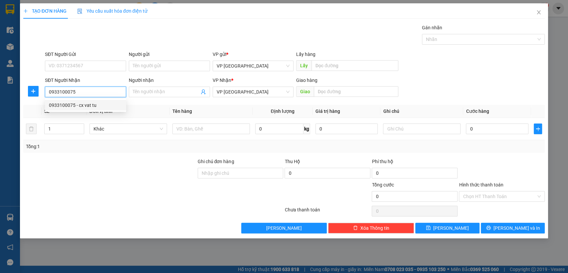
drag, startPoint x: 90, startPoint y: 104, endPoint x: 168, endPoint y: 109, distance: 78.0
click at [89, 104] on div "0933100075 - cx vat tu" at bounding box center [85, 104] width 73 height 7
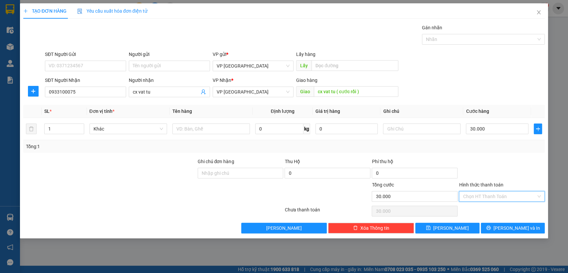
click at [507, 194] on input "Hình thức thanh toán" at bounding box center [499, 196] width 73 height 10
click at [482, 208] on div "Tại văn phòng" at bounding box center [502, 209] width 78 height 7
click at [464, 229] on button "[PERSON_NAME]" at bounding box center [447, 227] width 64 height 11
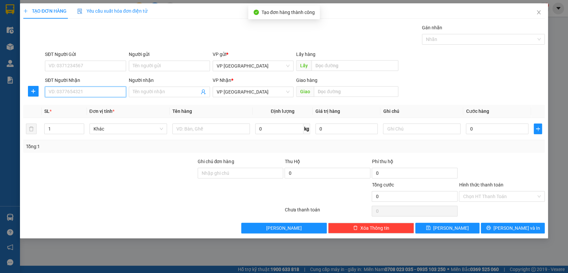
click at [65, 91] on input "SĐT Người Nhận" at bounding box center [85, 91] width 81 height 11
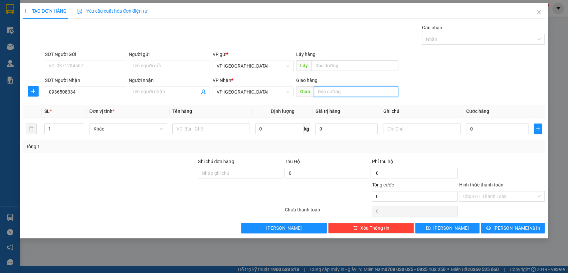
click at [346, 90] on input "text" at bounding box center [356, 91] width 84 height 11
click at [501, 131] on input "0" at bounding box center [497, 128] width 63 height 11
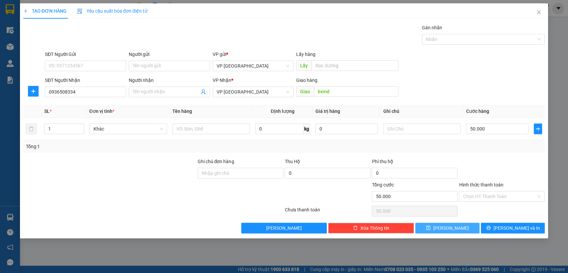
click at [458, 227] on button "[PERSON_NAME]" at bounding box center [447, 227] width 64 height 11
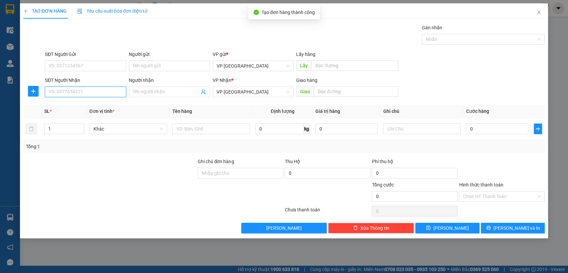
click at [101, 89] on input "SĐT Người Nhận" at bounding box center [85, 91] width 81 height 11
click at [87, 94] on input "SĐT Người Nhận" at bounding box center [85, 91] width 81 height 11
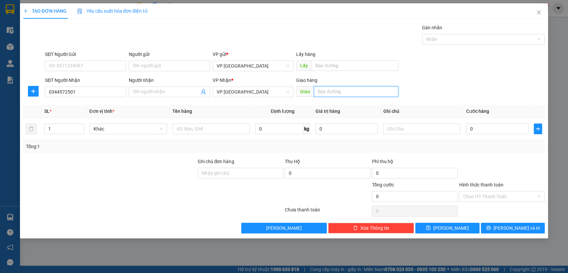
click at [329, 91] on input "text" at bounding box center [356, 91] width 84 height 11
click at [110, 91] on input "0344572501" at bounding box center [85, 91] width 81 height 11
click at [348, 92] on input "text" at bounding box center [356, 91] width 84 height 11
click at [494, 128] on input "0" at bounding box center [497, 128] width 63 height 11
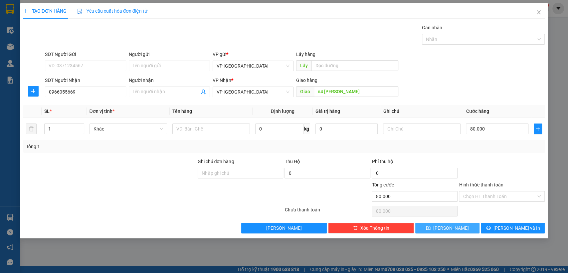
click at [430, 229] on span "save" at bounding box center [428, 227] width 5 height 5
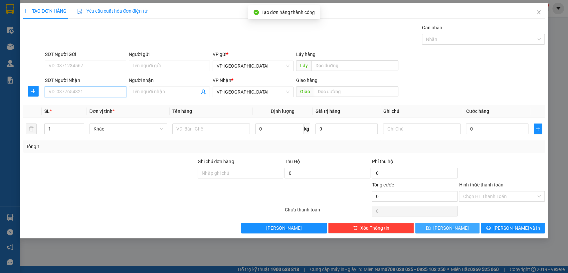
click at [66, 91] on input "SĐT Người Nhận" at bounding box center [85, 91] width 81 height 11
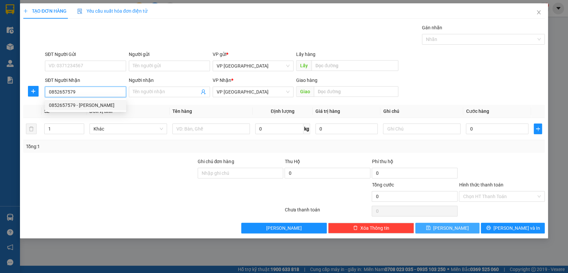
click at [85, 106] on div "0852657579 - [PERSON_NAME]" at bounding box center [85, 104] width 73 height 7
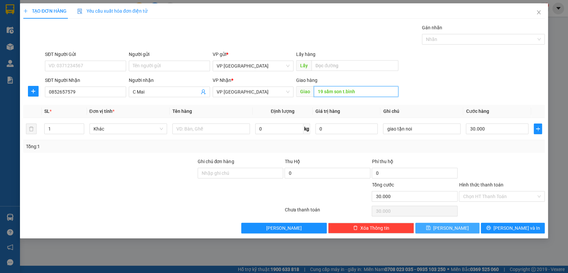
click at [371, 91] on input "19 sầm son t.bình" at bounding box center [356, 91] width 84 height 11
click at [509, 128] on input "30.000" at bounding box center [497, 128] width 63 height 11
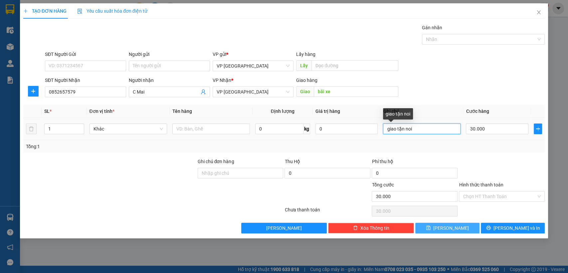
click at [426, 128] on input "giao tận noi" at bounding box center [421, 128] width 77 height 11
click at [458, 230] on button "[PERSON_NAME]" at bounding box center [447, 227] width 64 height 11
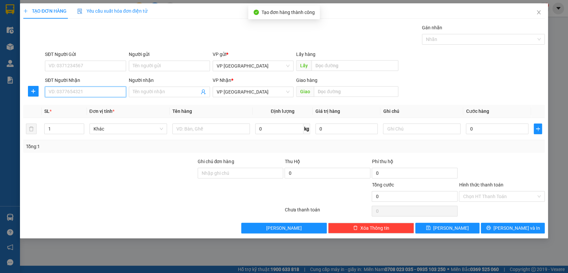
click at [109, 92] on input "SĐT Người Nhận" at bounding box center [85, 91] width 81 height 11
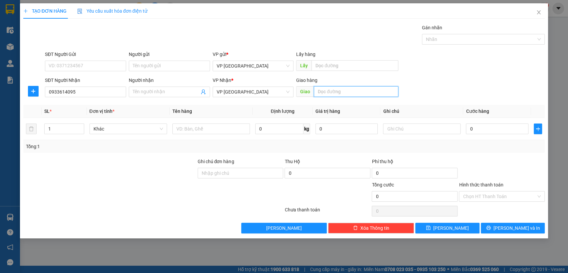
click at [334, 92] on input "text" at bounding box center [356, 91] width 84 height 11
click at [494, 127] on input "0" at bounding box center [497, 128] width 63 height 11
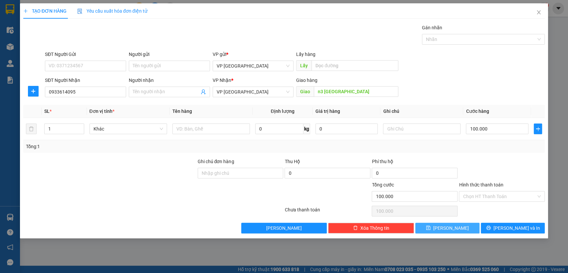
click at [450, 224] on span "[PERSON_NAME]" at bounding box center [451, 227] width 36 height 7
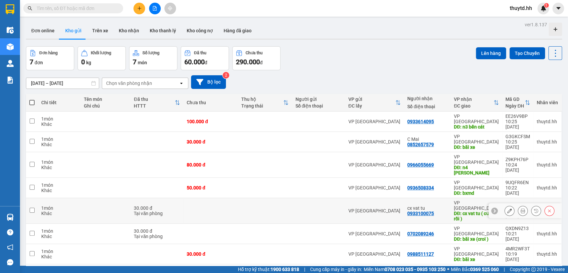
drag, startPoint x: 30, startPoint y: 182, endPoint x: 71, endPoint y: 182, distance: 40.9
click at [32, 208] on input "checkbox" at bounding box center [32, 210] width 5 height 5
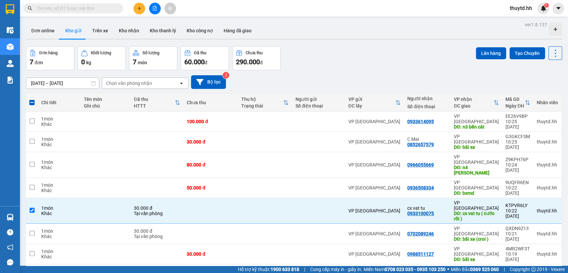
click at [31, 102] on span at bounding box center [31, 102] width 5 height 5
click at [32, 99] on input "checkbox" at bounding box center [32, 99] width 0 height 0
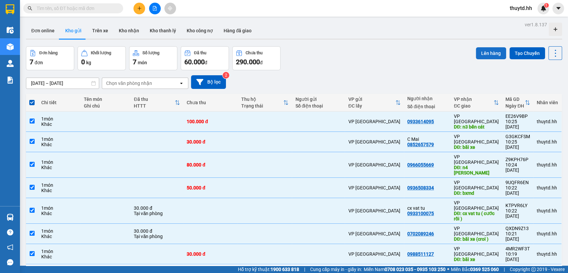
click at [476, 52] on button "Lên hàng" at bounding box center [491, 53] width 30 height 12
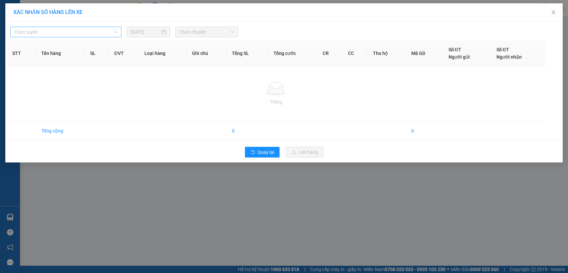
click at [108, 30] on span "Chọn tuyến" at bounding box center [65, 32] width 103 height 10
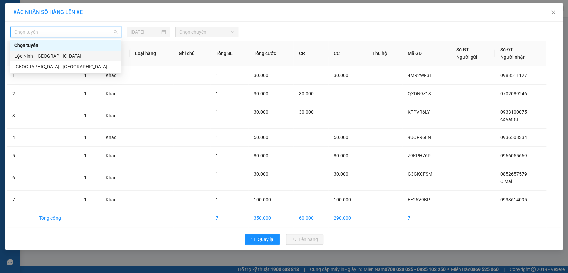
click at [98, 56] on div "Lộc Ninh - [GEOGRAPHIC_DATA]" at bounding box center [65, 55] width 103 height 7
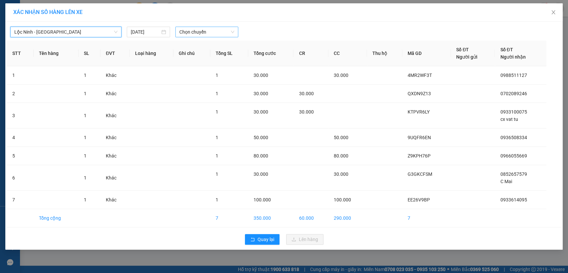
click at [209, 35] on span "Chọn chuyến" at bounding box center [206, 32] width 55 height 10
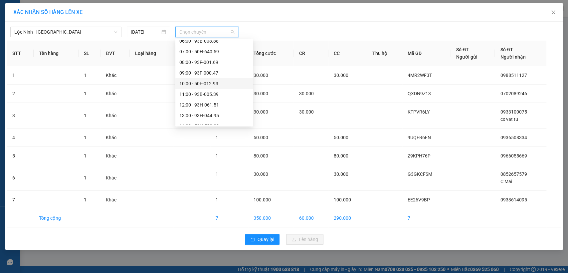
scroll to position [74, 0]
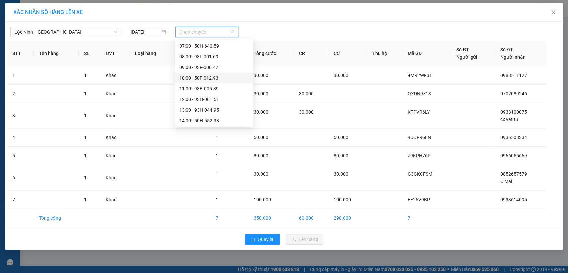
click at [203, 79] on div "10:00 - 50F-012.93" at bounding box center [214, 77] width 70 height 7
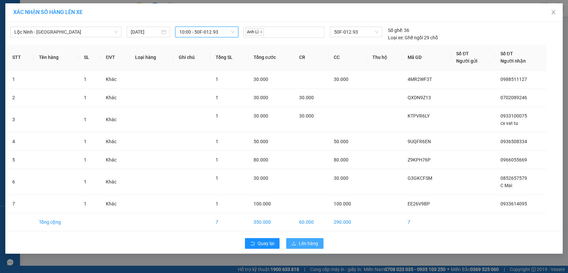
click at [308, 243] on span "Lên hàng" at bounding box center [308, 242] width 19 height 7
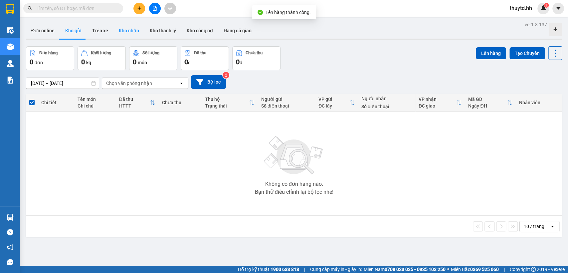
click at [125, 32] on button "Kho nhận" at bounding box center [128, 31] width 31 height 16
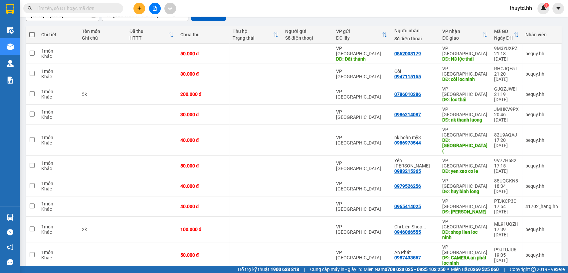
scroll to position [111, 0]
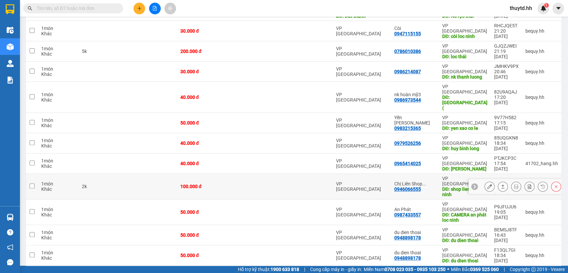
click at [487, 184] on icon at bounding box center [489, 186] width 5 height 5
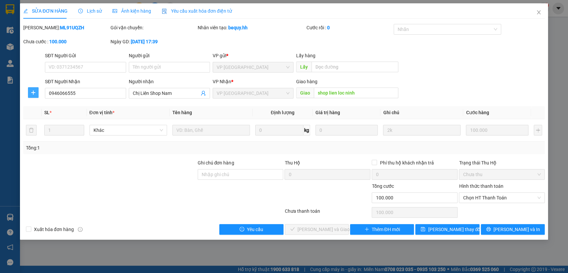
click at [30, 88] on button "button" at bounding box center [33, 92] width 11 height 11
click at [46, 118] on span "Chuyển hoàn" at bounding box center [45, 116] width 27 height 7
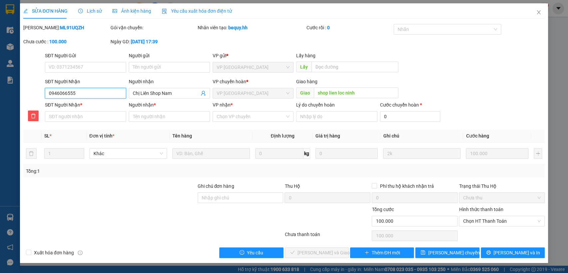
drag, startPoint x: 47, startPoint y: 94, endPoint x: 65, endPoint y: 98, distance: 18.7
click at [83, 93] on input "0946066555" at bounding box center [85, 93] width 81 height 11
paste input "0946066555"
click at [175, 120] on input "Người nhận *" at bounding box center [169, 116] width 81 height 11
click at [264, 117] on input "VP nhận *" at bounding box center [251, 116] width 69 height 10
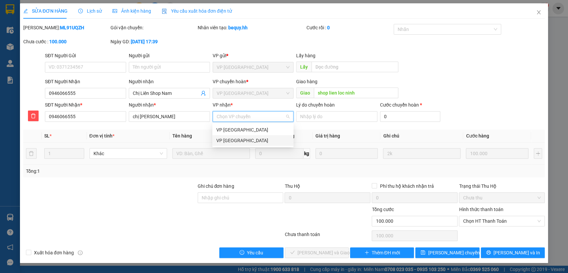
click at [233, 143] on div "VP [GEOGRAPHIC_DATA]" at bounding box center [252, 140] width 73 height 7
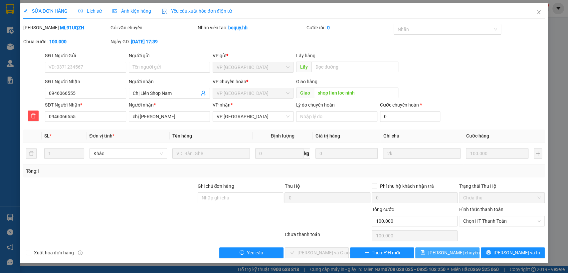
drag, startPoint x: 431, startPoint y: 250, endPoint x: 407, endPoint y: 232, distance: 30.5
click at [432, 251] on button "[PERSON_NAME] chuyển hoàn" at bounding box center [447, 252] width 64 height 11
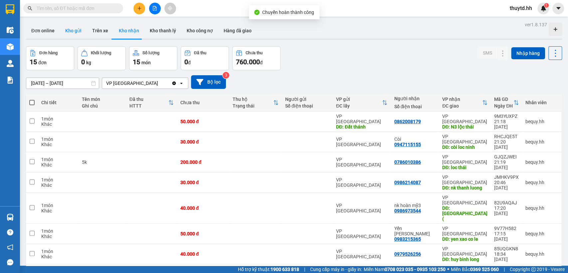
click at [66, 29] on button "Kho gửi" at bounding box center [73, 31] width 27 height 16
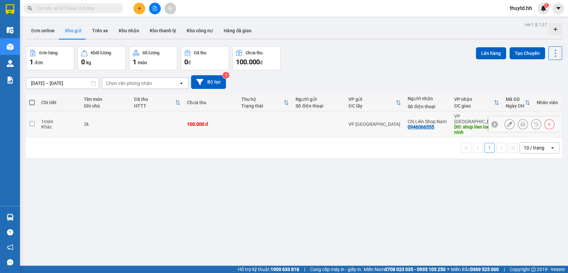
drag, startPoint x: 31, startPoint y: 119, endPoint x: 101, endPoint y: 106, distance: 71.5
click at [33, 121] on input "checkbox" at bounding box center [32, 123] width 5 height 5
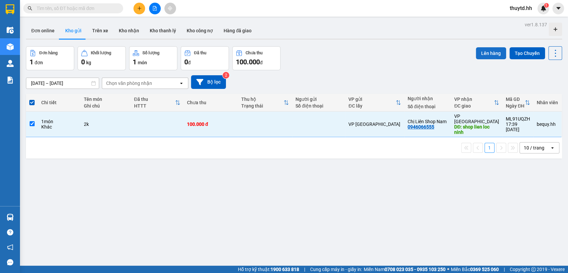
click at [486, 52] on button "Lên hàng" at bounding box center [491, 53] width 30 height 12
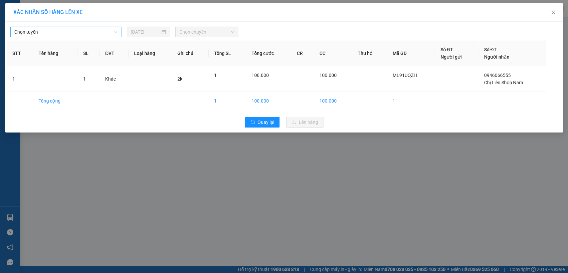
click at [108, 29] on span "Chọn tuyến" at bounding box center [65, 32] width 103 height 10
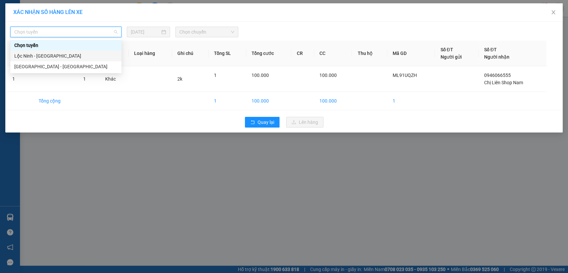
click at [34, 54] on div "Lộc Ninh - [GEOGRAPHIC_DATA]" at bounding box center [65, 55] width 103 height 7
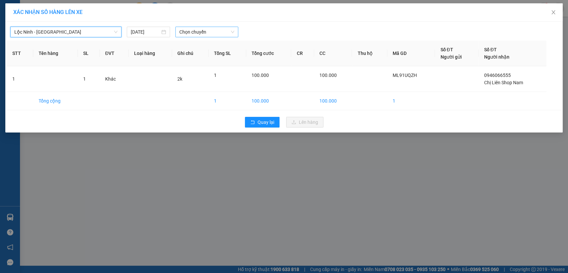
click at [201, 33] on span "Chọn chuyến" at bounding box center [206, 32] width 55 height 10
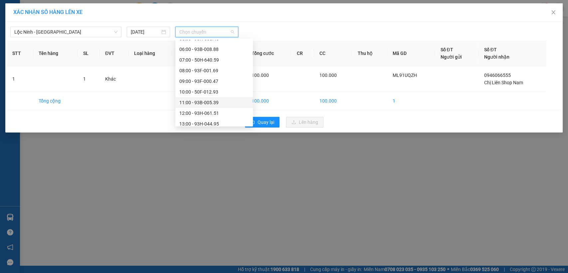
scroll to position [74, 0]
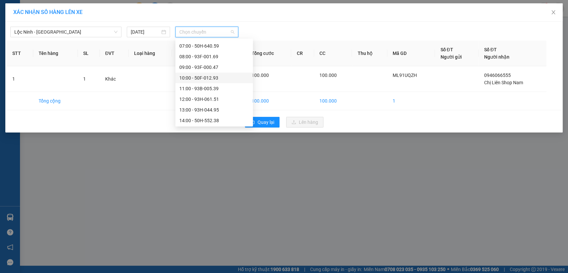
click at [196, 76] on div "10:00 - 50F-012.93" at bounding box center [214, 77] width 70 height 7
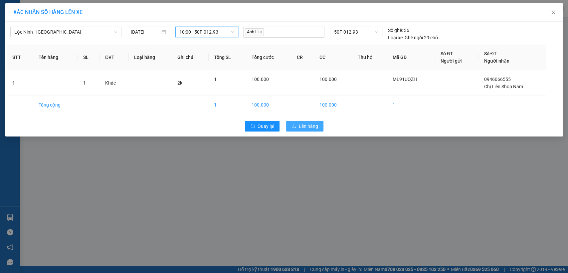
click at [309, 125] on span "Lên hàng" at bounding box center [308, 125] width 19 height 7
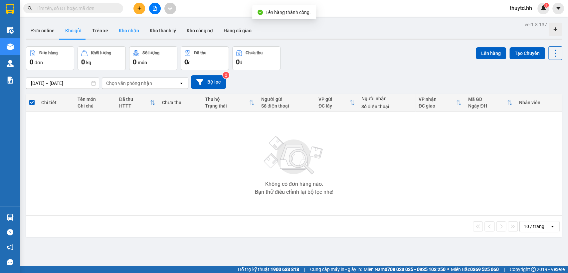
click at [128, 30] on button "Kho nhận" at bounding box center [128, 31] width 31 height 16
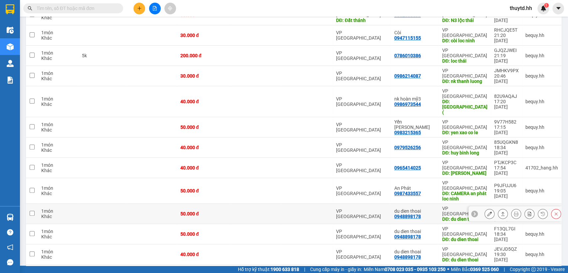
scroll to position [108, 0]
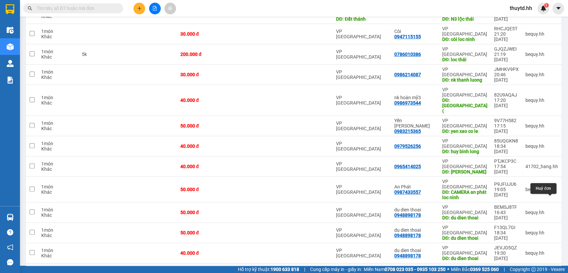
click at [554, 272] on icon at bounding box center [555, 273] width 3 height 3
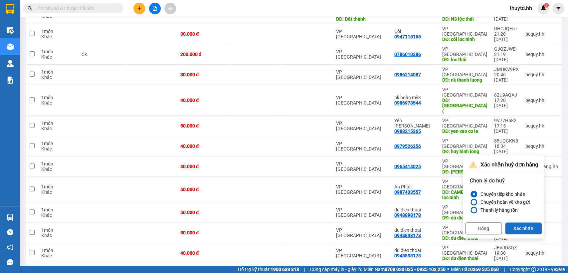
click at [527, 228] on button "Xác nhận" at bounding box center [523, 228] width 37 height 12
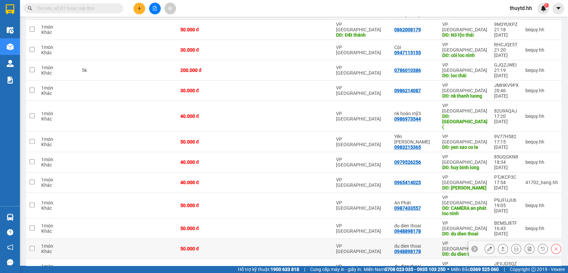
scroll to position [93, 0]
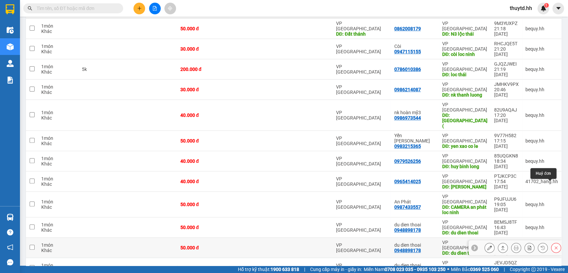
click at [553, 245] on icon at bounding box center [555, 247] width 5 height 5
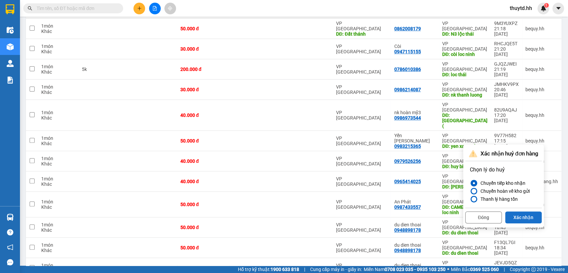
click at [524, 214] on button "Xác nhận" at bounding box center [523, 217] width 37 height 12
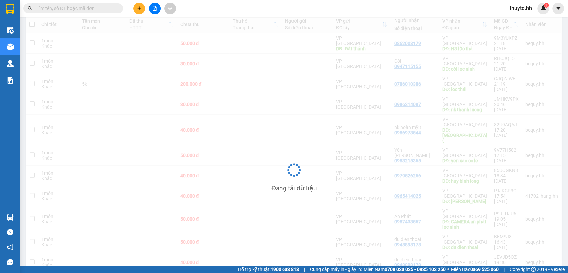
scroll to position [78, 0]
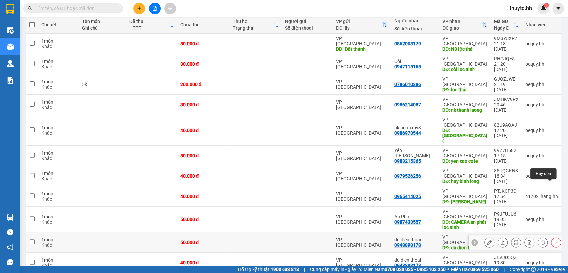
click at [551, 236] on button at bounding box center [555, 242] width 9 height 12
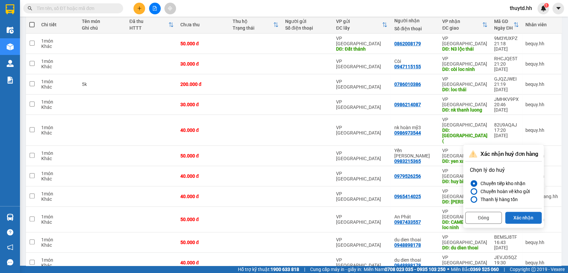
click at [524, 217] on button "Xác nhận" at bounding box center [523, 218] width 37 height 12
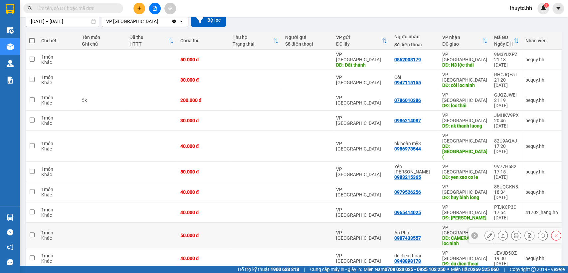
scroll to position [63, 0]
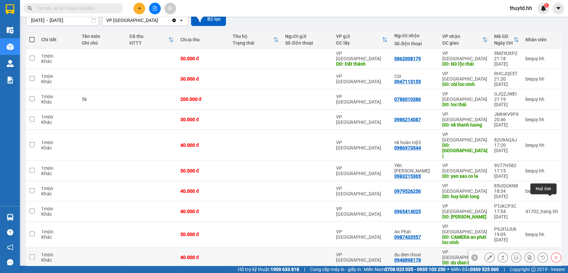
click at [553, 255] on icon at bounding box center [555, 257] width 5 height 5
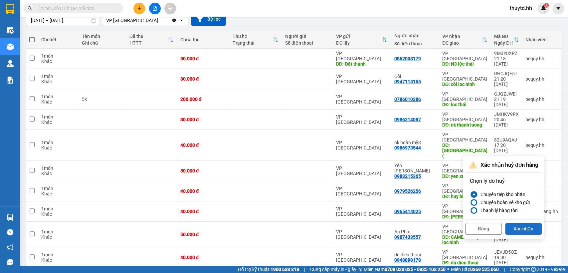
click at [527, 225] on button "Xác nhận" at bounding box center [523, 228] width 37 height 12
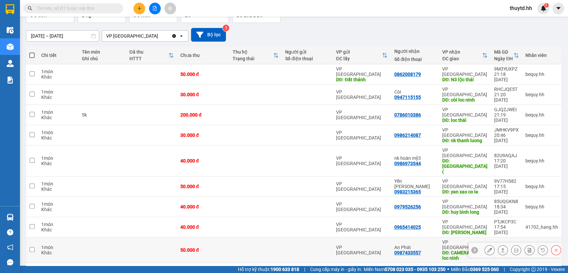
scroll to position [48, 0]
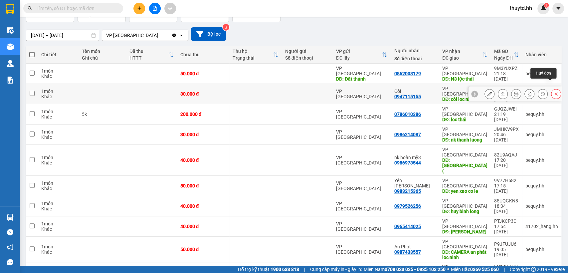
click at [551, 88] on button at bounding box center [555, 94] width 9 height 12
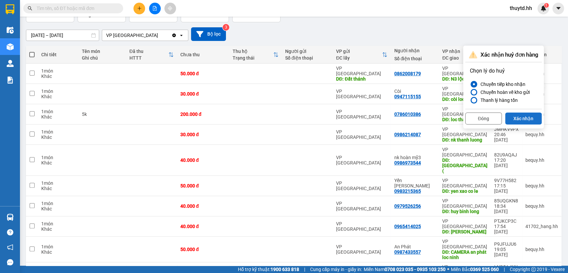
click at [532, 116] on button "Xác nhận" at bounding box center [523, 118] width 37 height 12
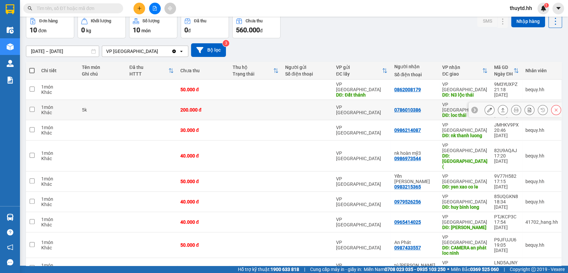
scroll to position [33, 0]
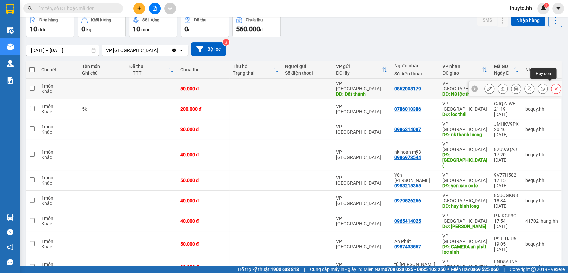
click at [553, 86] on icon at bounding box center [555, 88] width 5 height 5
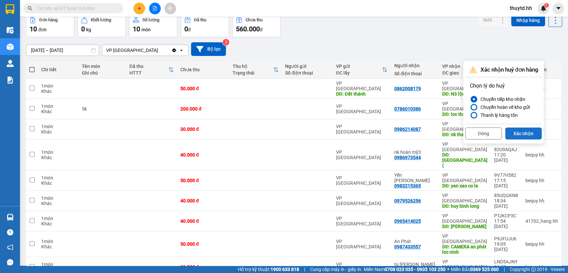
click at [527, 132] on button "Xác nhận" at bounding box center [523, 133] width 37 height 12
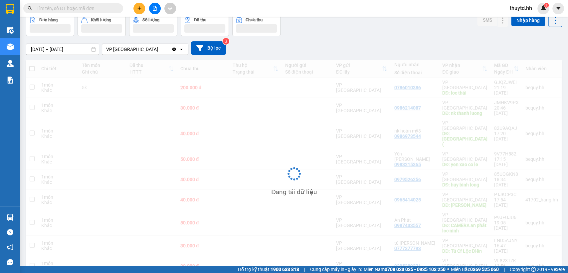
scroll to position [31, 0]
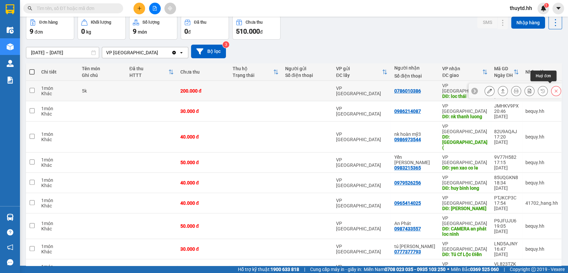
click at [553, 88] on icon at bounding box center [555, 90] width 5 height 5
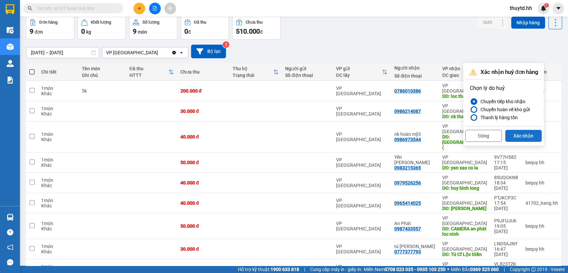
click at [533, 136] on button "Xác nhận" at bounding box center [523, 136] width 37 height 12
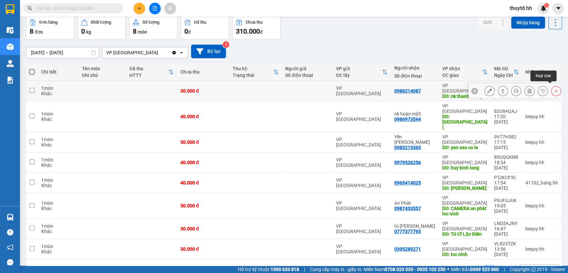
click at [551, 90] on button at bounding box center [555, 91] width 9 height 12
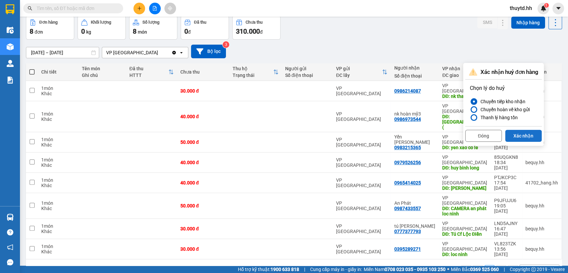
click at [527, 134] on button "Xác nhận" at bounding box center [523, 136] width 37 height 12
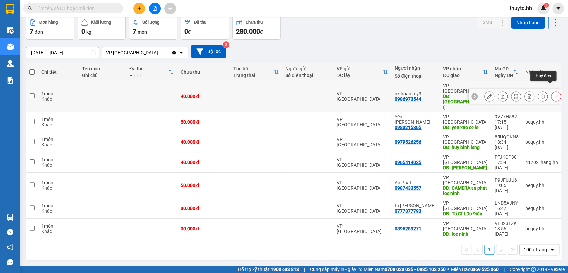
click at [553, 90] on button at bounding box center [555, 96] width 9 height 12
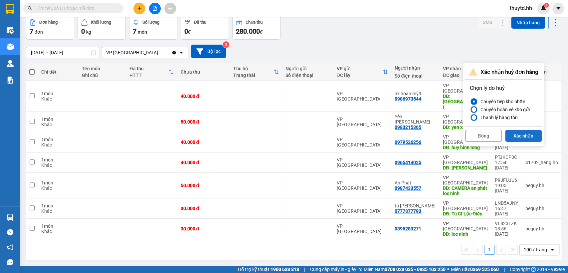
click at [524, 134] on button "Xác nhận" at bounding box center [523, 136] width 37 height 12
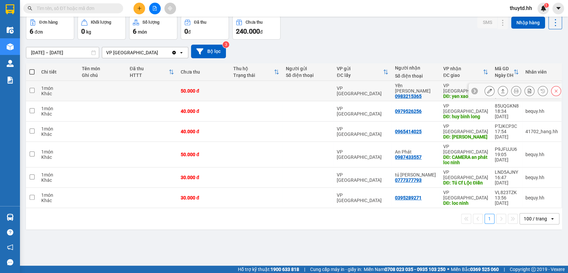
click at [553, 88] on icon at bounding box center [555, 90] width 5 height 5
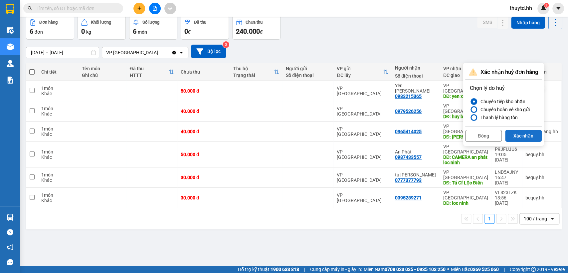
click at [532, 136] on button "Xác nhận" at bounding box center [523, 136] width 37 height 12
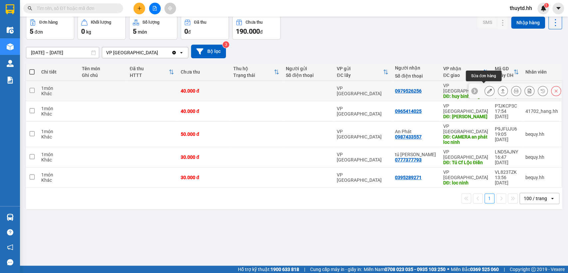
click at [486, 87] on button at bounding box center [489, 91] width 9 height 12
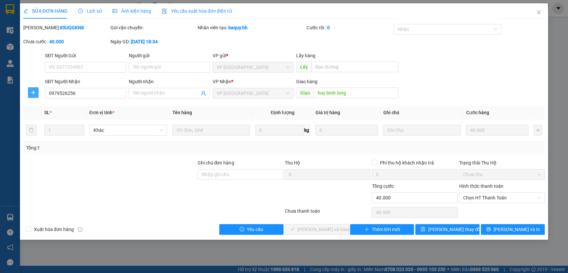
click at [33, 94] on icon "plus" at bounding box center [33, 92] width 0 height 4
click at [49, 115] on span "Chuyển hoàn" at bounding box center [45, 116] width 27 height 7
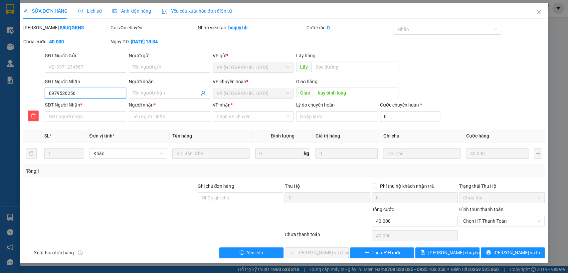
drag, startPoint x: 47, startPoint y: 91, endPoint x: 71, endPoint y: 96, distance: 24.5
click at [104, 95] on input "0979526256" at bounding box center [85, 93] width 81 height 11
paste input "0979526256"
click at [167, 121] on input "Người nhận *" at bounding box center [169, 116] width 81 height 11
click at [250, 112] on input "VP nhận *" at bounding box center [251, 116] width 69 height 10
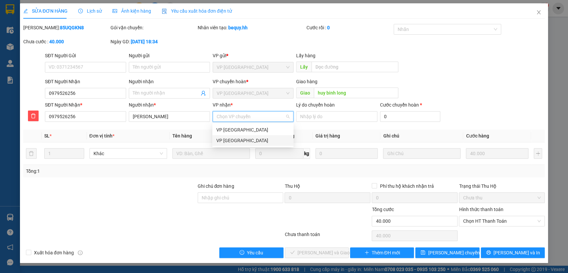
click at [232, 137] on div "VP [GEOGRAPHIC_DATA]" at bounding box center [252, 140] width 73 height 7
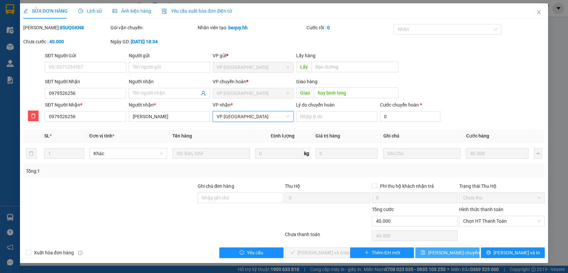
click at [436, 249] on span "[PERSON_NAME] chuyển hoàn" at bounding box center [459, 252] width 63 height 7
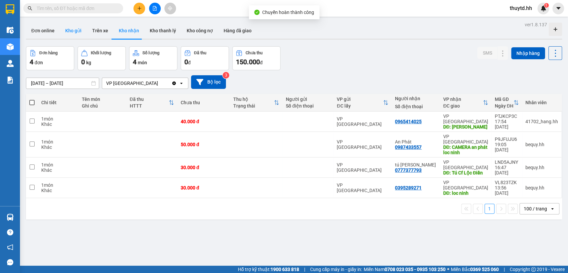
click at [69, 28] on button "Kho gửi" at bounding box center [73, 31] width 27 height 16
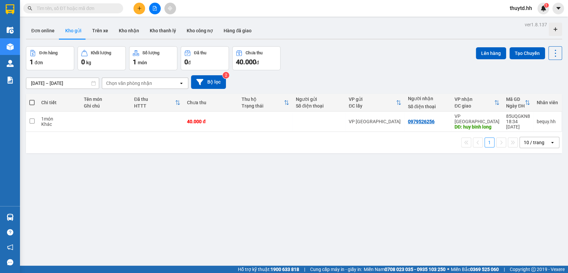
drag, startPoint x: 31, startPoint y: 103, endPoint x: 35, endPoint y: 102, distance: 3.8
click at [32, 103] on span at bounding box center [31, 102] width 5 height 5
click at [32, 99] on input "checkbox" at bounding box center [32, 99] width 0 height 0
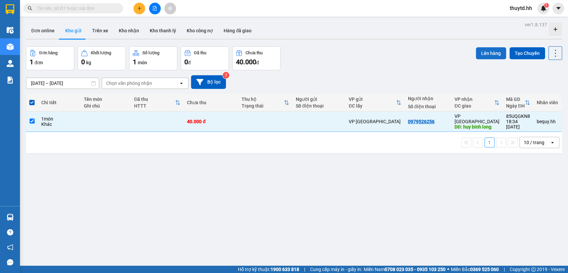
click at [486, 50] on button "Lên hàng" at bounding box center [491, 53] width 30 height 12
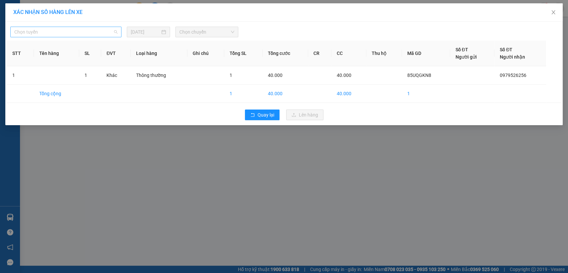
click at [104, 29] on span "Chọn tuyến" at bounding box center [65, 32] width 103 height 10
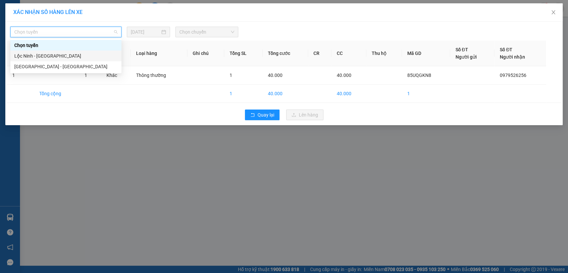
click at [40, 57] on div "Lộc Ninh - [GEOGRAPHIC_DATA]" at bounding box center [65, 55] width 103 height 7
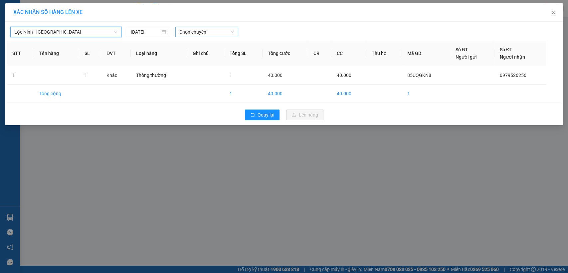
click at [208, 32] on span "Chọn chuyến" at bounding box center [206, 32] width 55 height 10
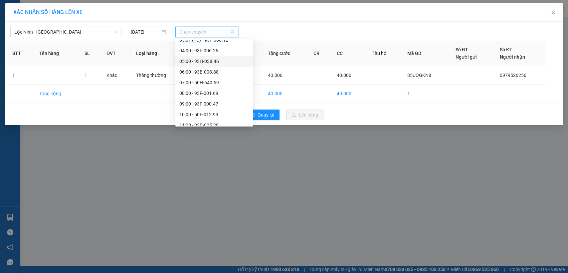
scroll to position [74, 0]
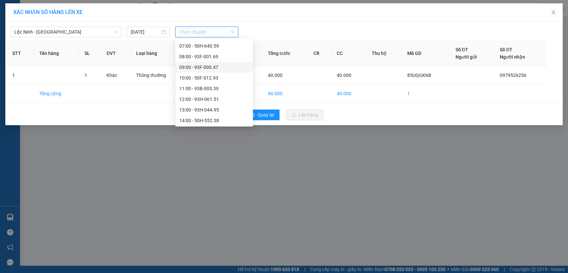
click at [201, 64] on div "09:00 - 93F-000.47" at bounding box center [214, 67] width 70 height 7
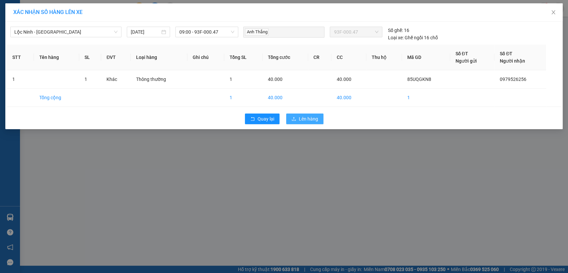
click at [306, 120] on span "Lên hàng" at bounding box center [308, 118] width 19 height 7
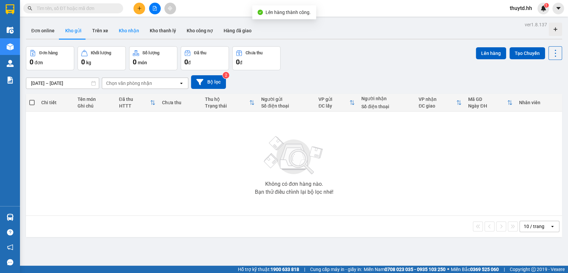
click at [134, 33] on button "Kho nhận" at bounding box center [128, 31] width 31 height 16
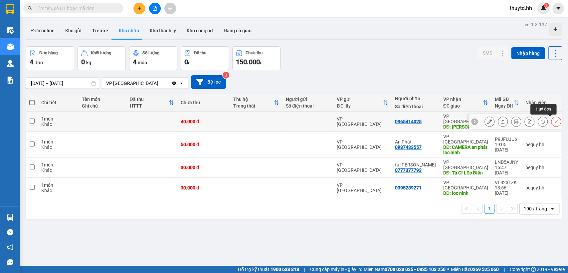
click at [553, 119] on icon at bounding box center [555, 121] width 5 height 5
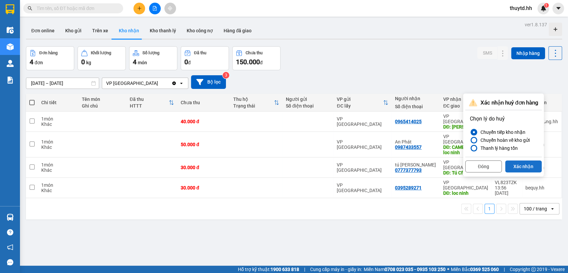
click at [524, 168] on button "Xác nhận" at bounding box center [523, 166] width 37 height 12
